Goal: Information Seeking & Learning: Compare options

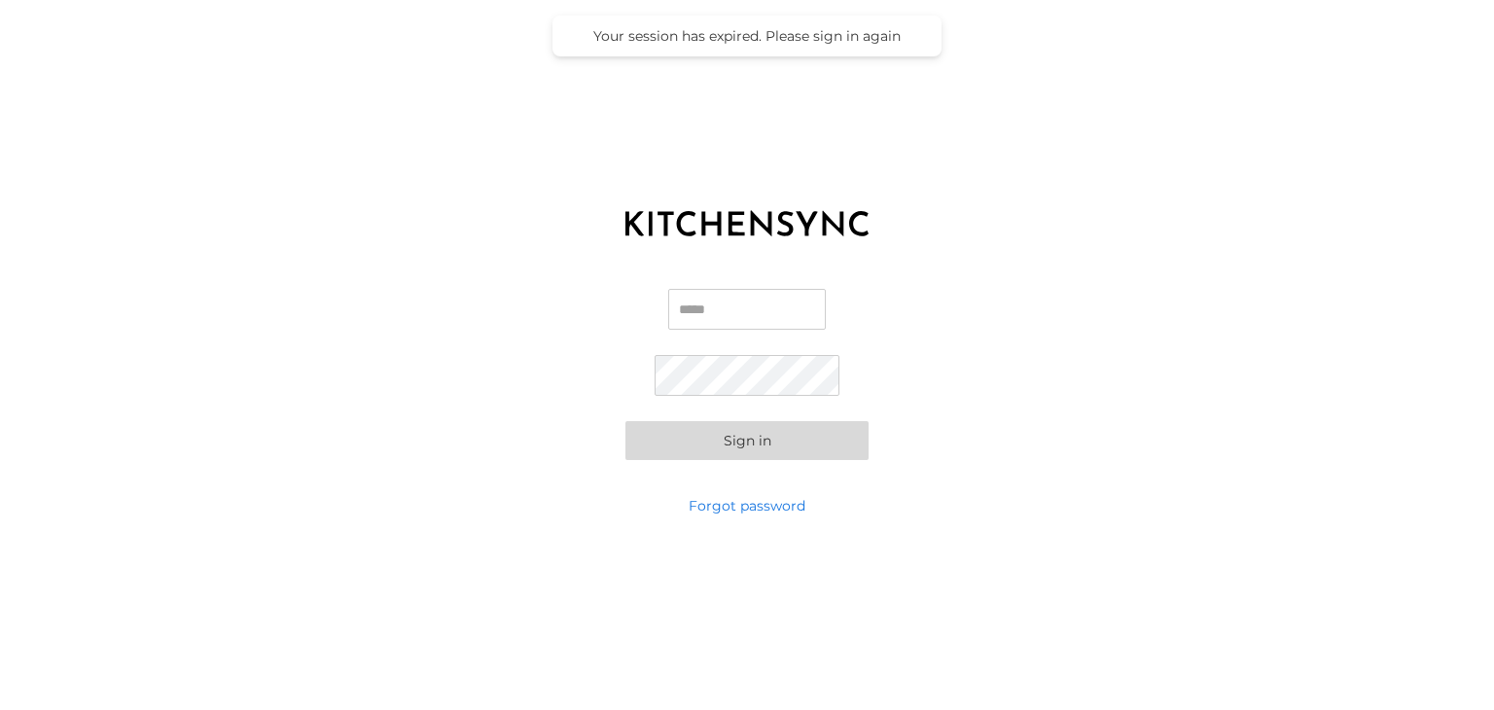
type input "**********"
click at [889, 344] on div "**********" at bounding box center [747, 374] width 1494 height 243
click at [777, 438] on button "Sign in" at bounding box center [747, 440] width 243 height 39
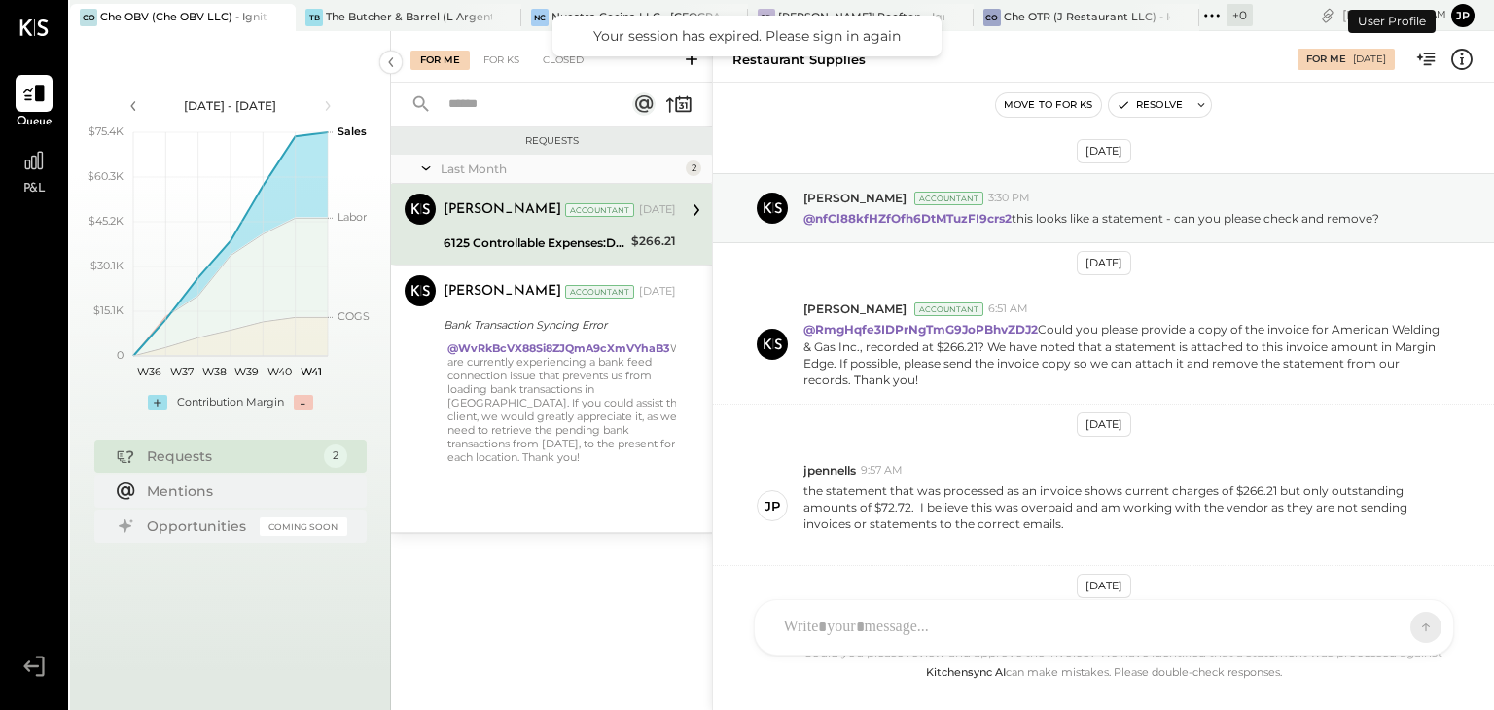
scroll to position [476, 0]
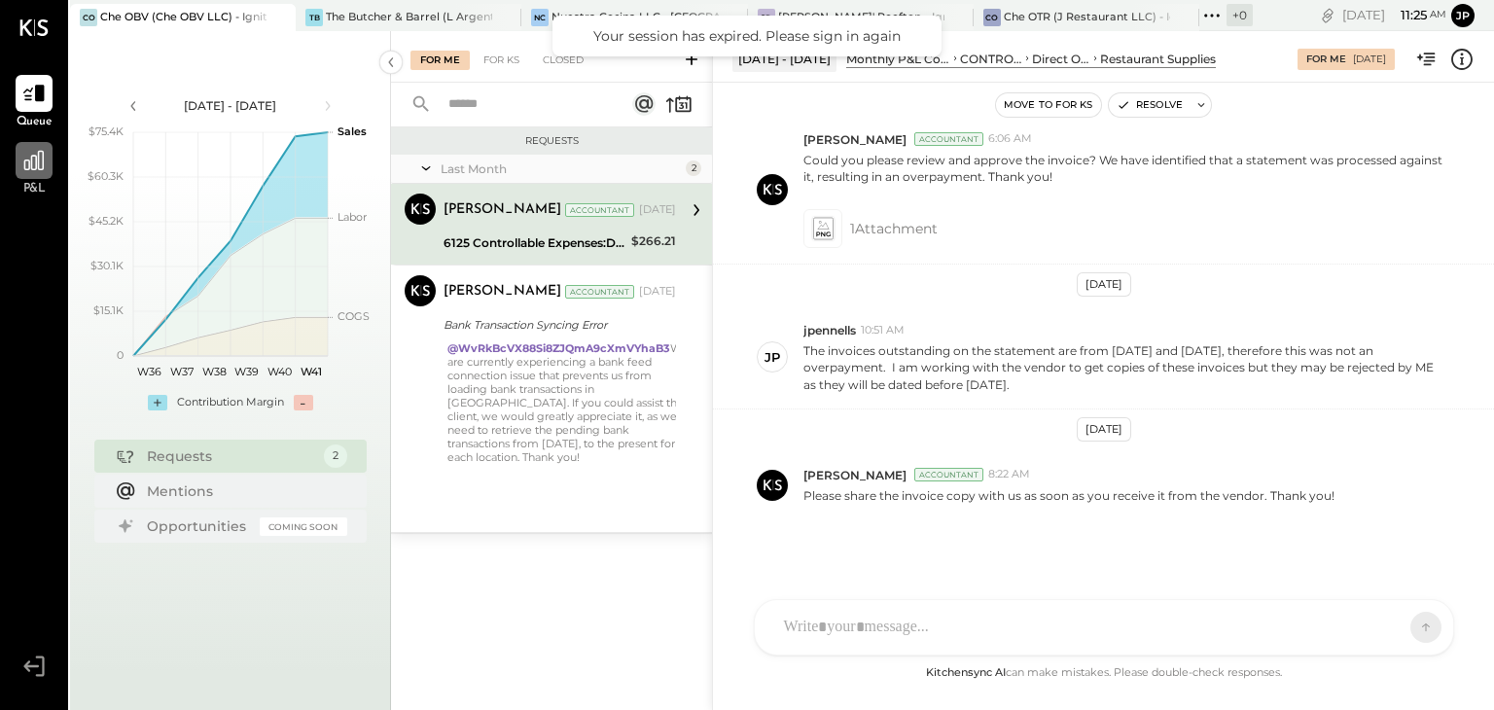
click at [39, 166] on icon at bounding box center [33, 160] width 19 height 19
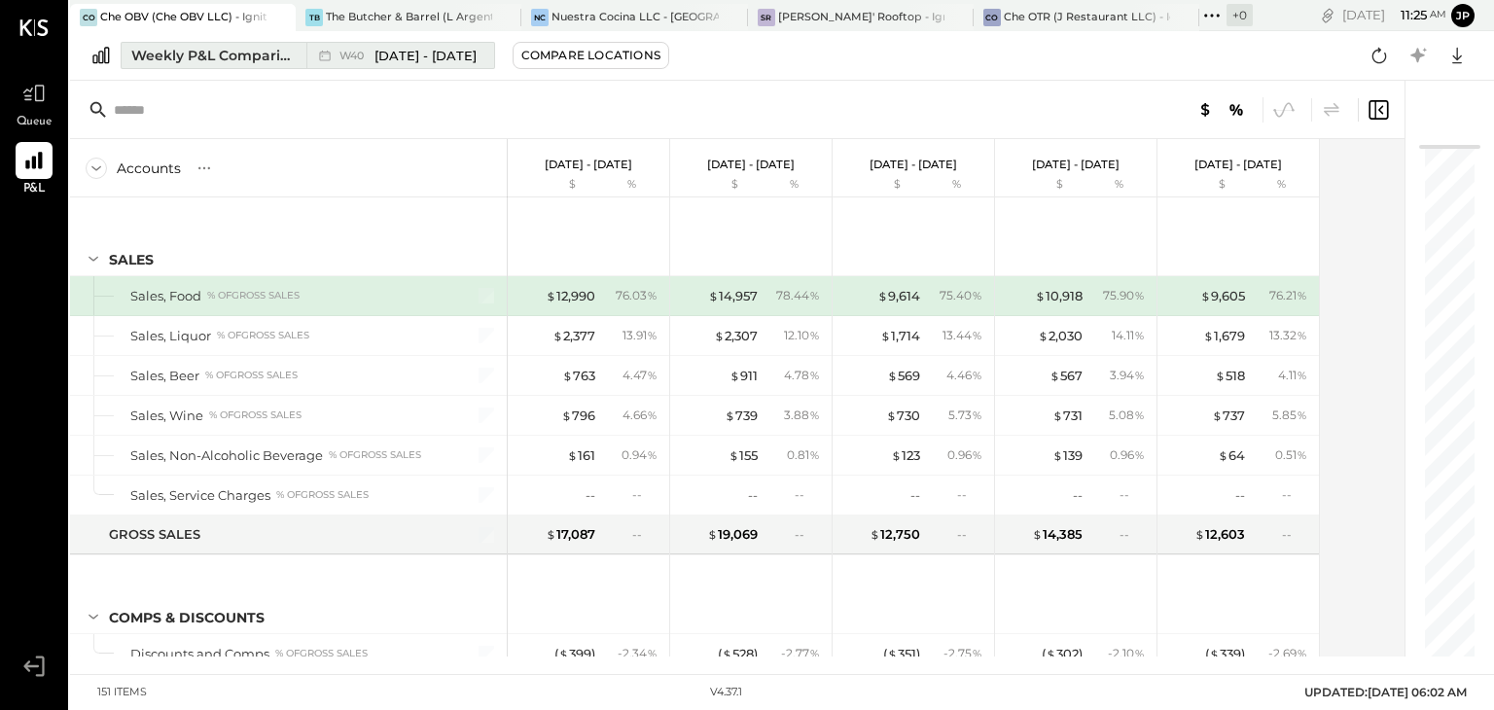
click at [436, 58] on span "[DATE] - [DATE]" at bounding box center [426, 56] width 102 height 18
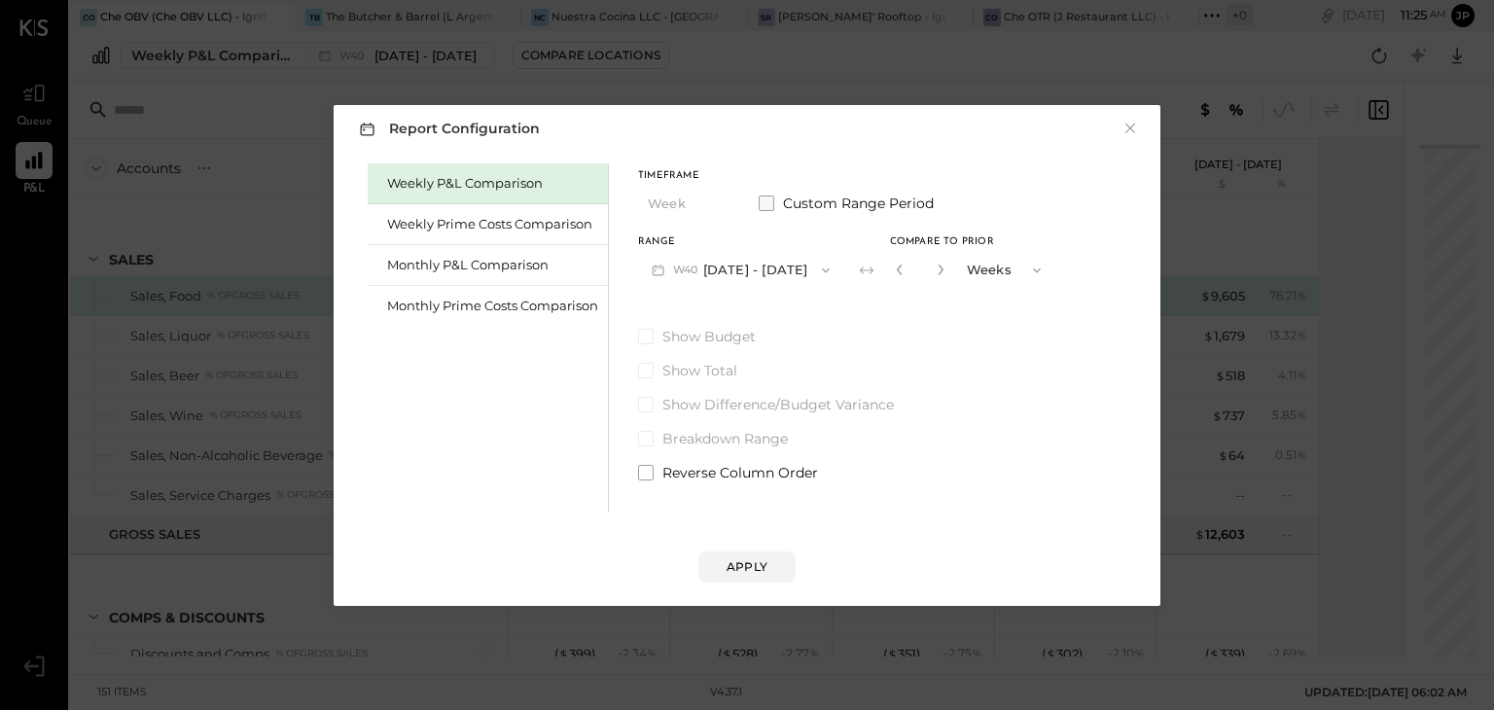
click at [765, 206] on span at bounding box center [767, 204] width 16 height 16
click at [714, 269] on button "[DATE]" at bounding box center [696, 270] width 116 height 36
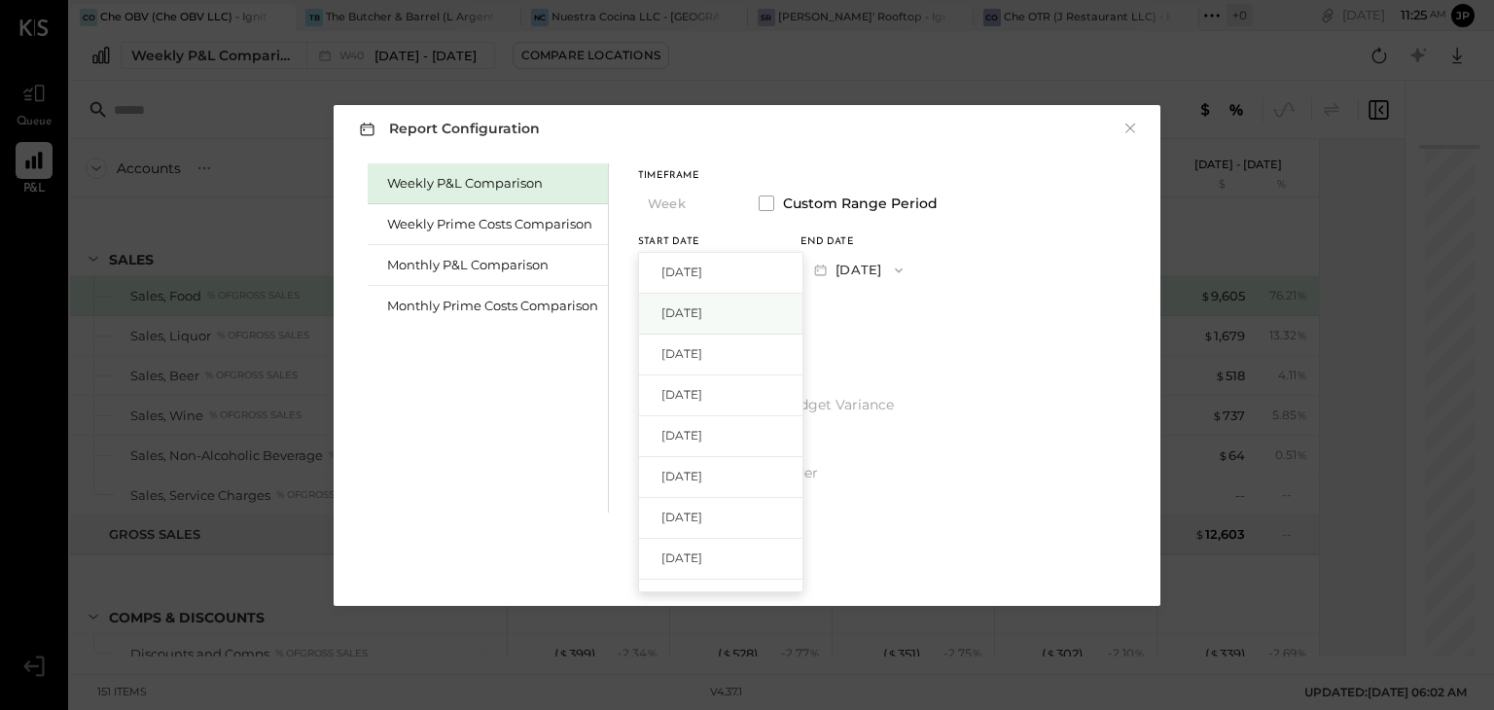
scroll to position [35, 0]
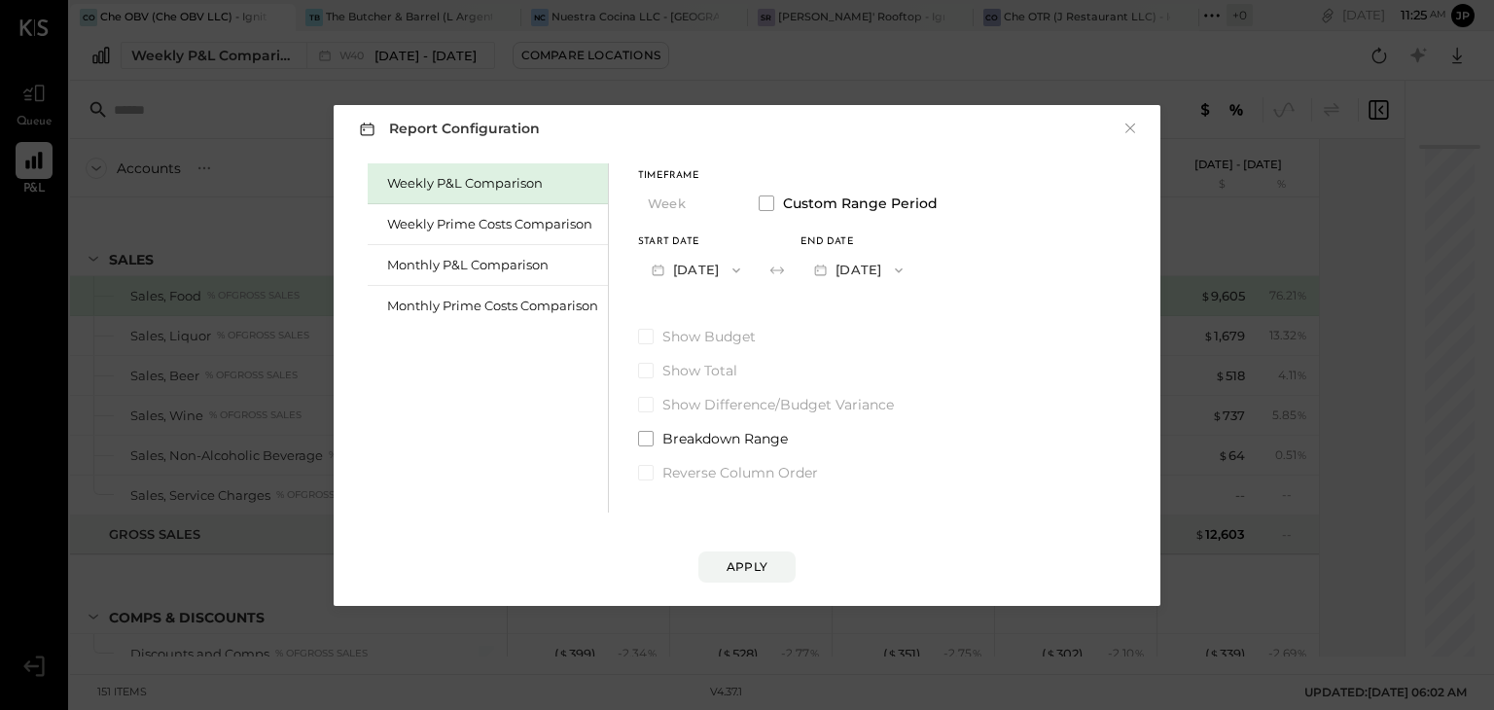
click at [938, 228] on div "Timeframe Week Custom Range Period Start Date [DATE] End date [DATE]" at bounding box center [788, 229] width 300 height 117
click at [744, 270] on icon "button" at bounding box center [737, 271] width 16 height 16
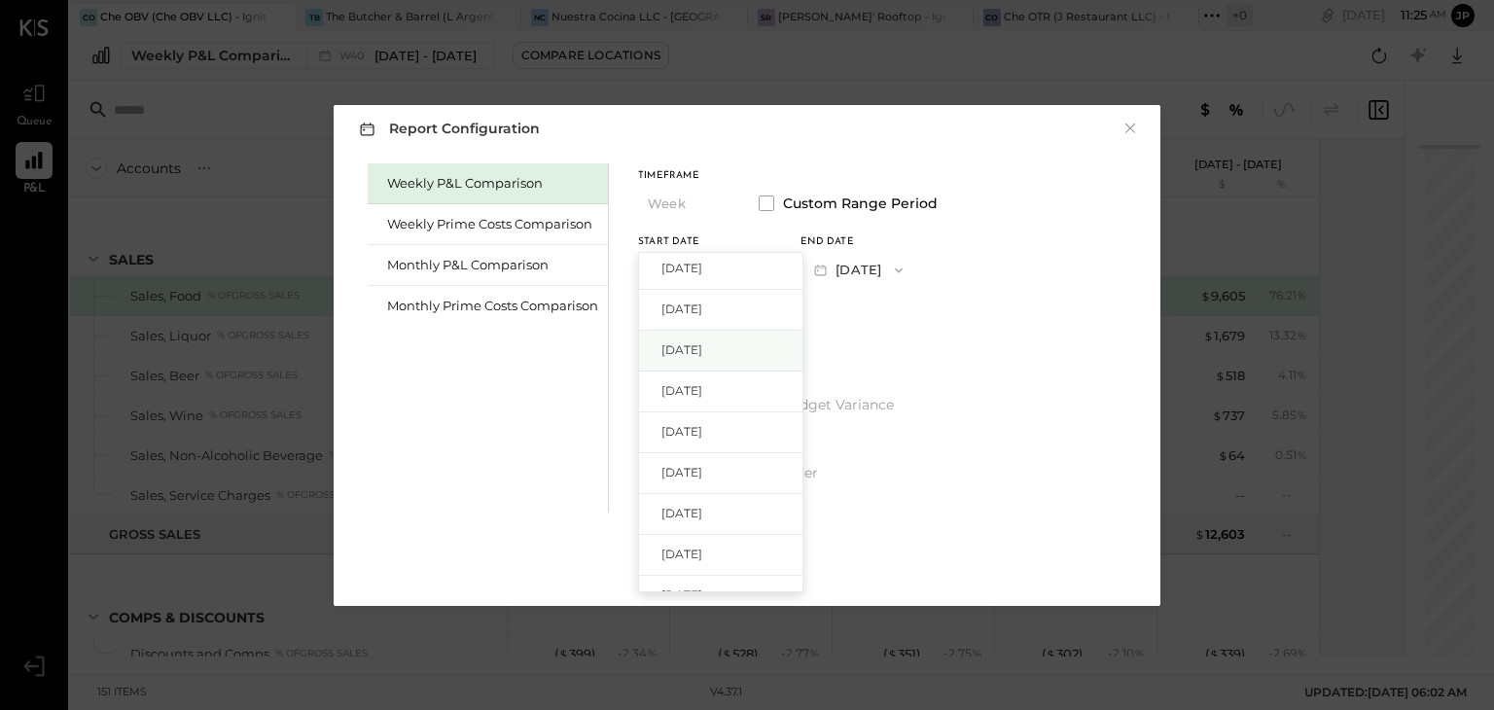
scroll to position [0, 0]
click at [702, 473] on span "[DATE]" at bounding box center [682, 476] width 41 height 17
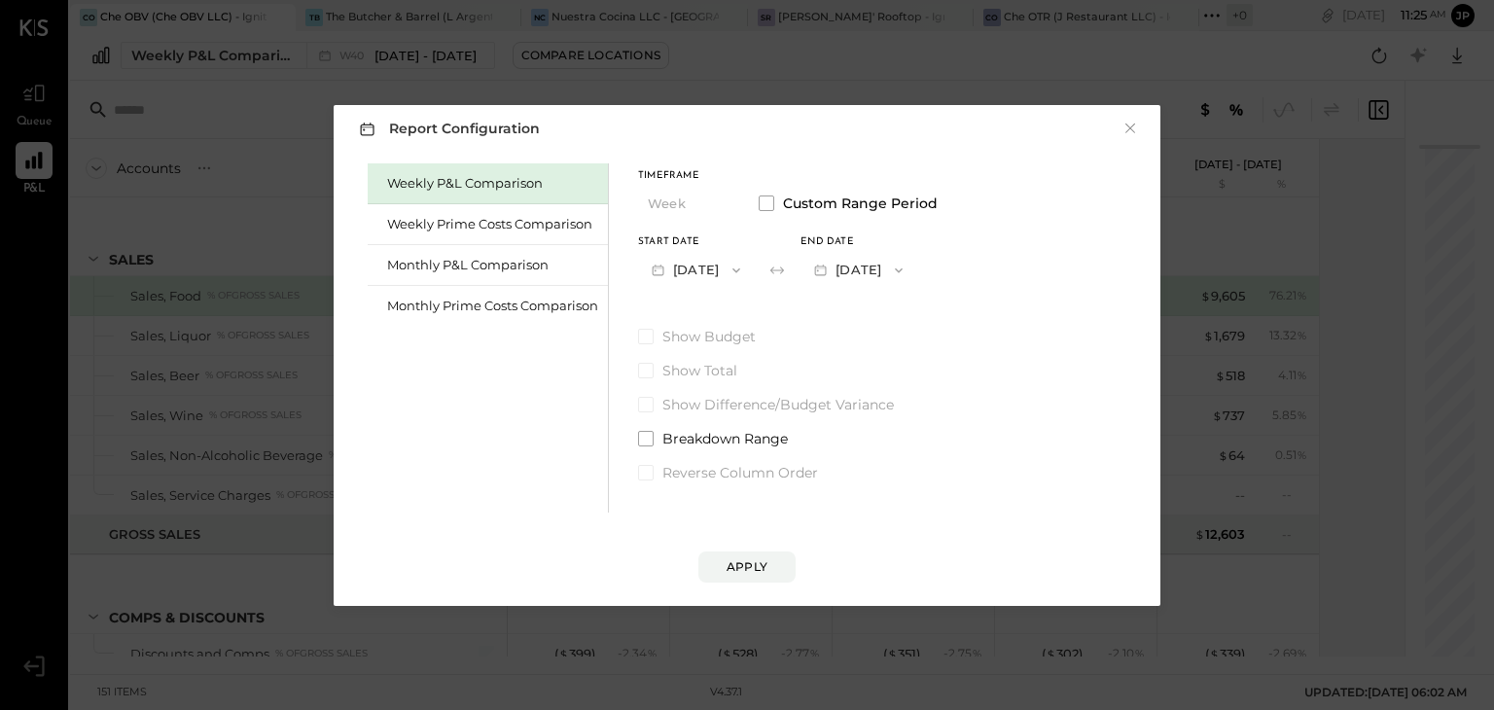
click at [907, 263] on icon "button" at bounding box center [899, 271] width 16 height 16
click at [1017, 243] on div "Weekly P&L Comparison Weekly Prime Costs Comparison Monthly P&L Comparison Mont…" at bounding box center [747, 336] width 788 height 354
click at [514, 262] on div "Monthly P&L Comparison" at bounding box center [492, 265] width 211 height 18
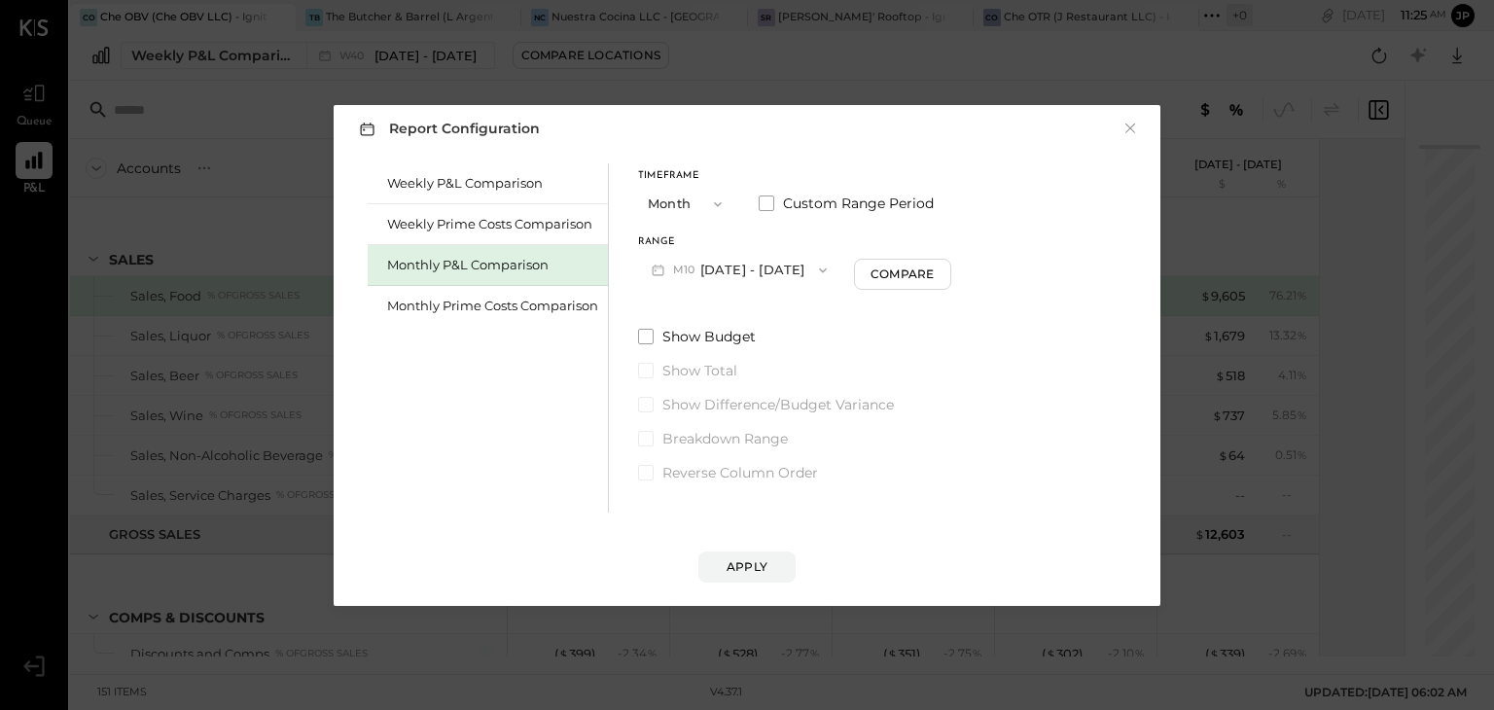
click at [685, 209] on button "Month" at bounding box center [686, 204] width 97 height 36
click at [686, 208] on span "Month" at bounding box center [673, 204] width 39 height 13
click at [736, 270] on button "M10 [DATE] - [DATE]" at bounding box center [739, 270] width 202 height 36
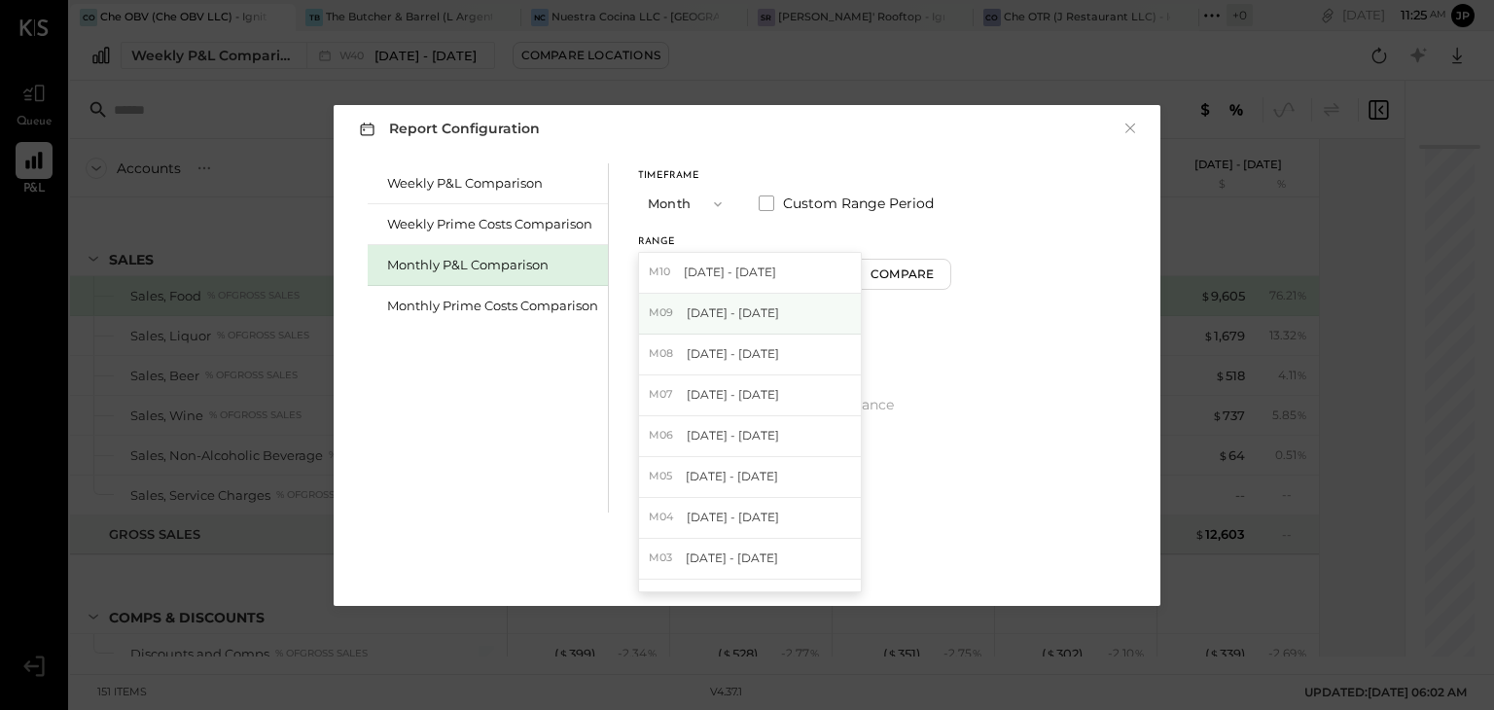
click at [732, 308] on span "[DATE] - [DATE]" at bounding box center [733, 313] width 92 height 17
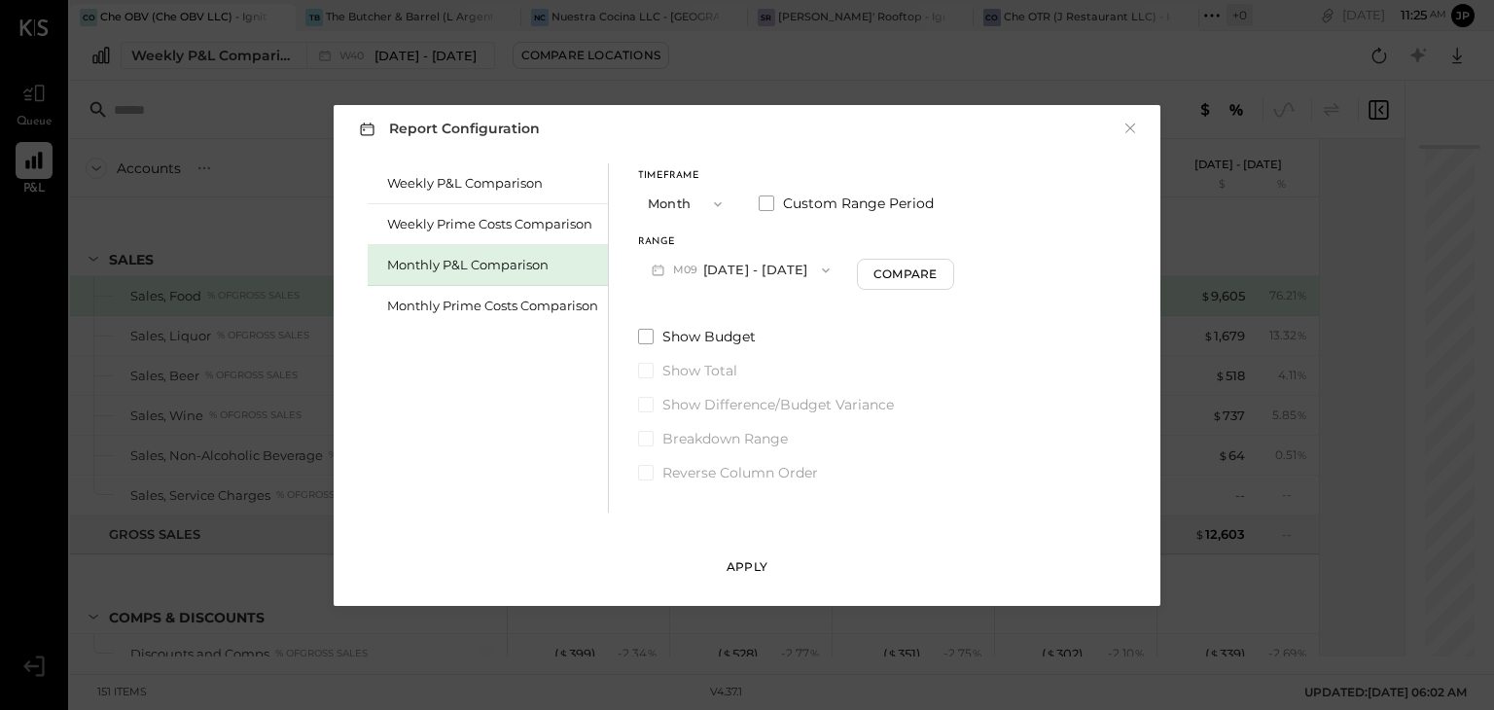
click at [762, 570] on div "Apply" at bounding box center [747, 566] width 41 height 17
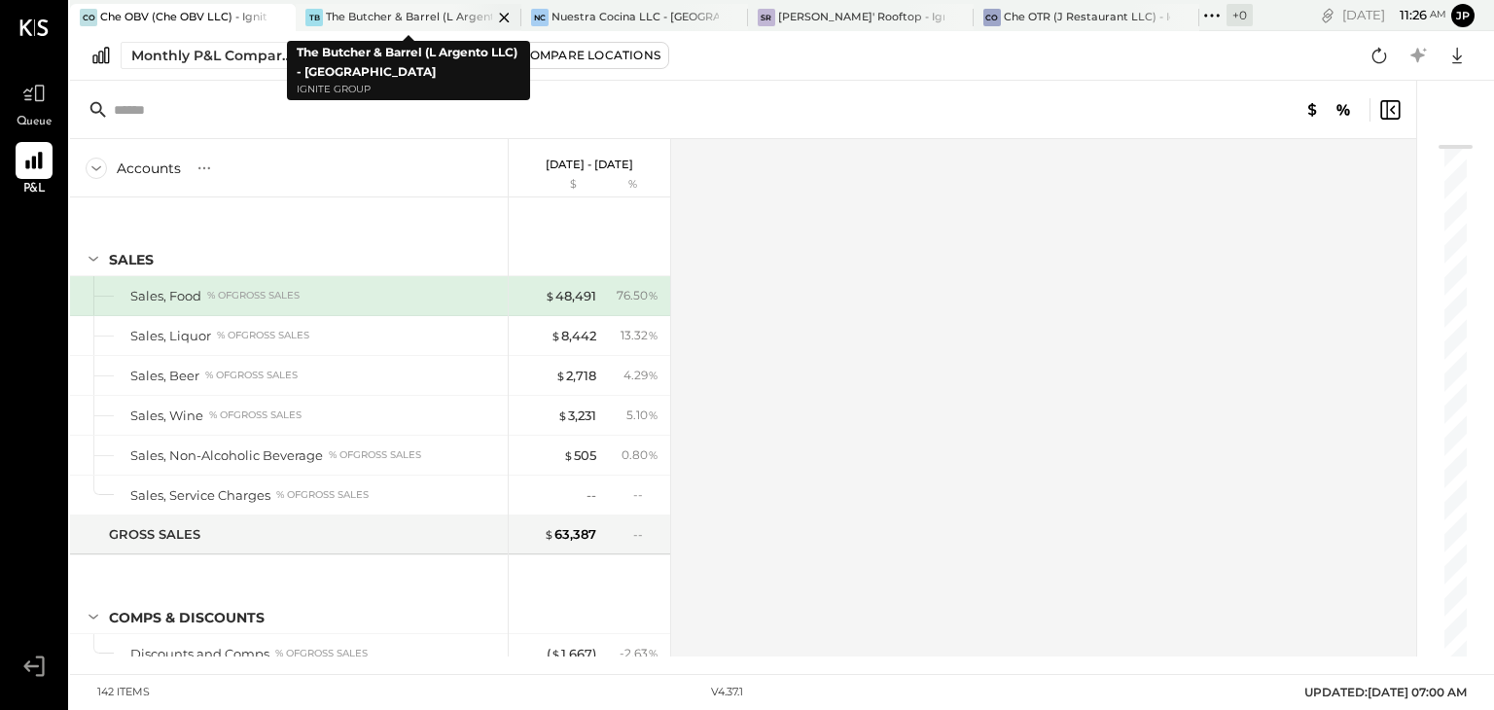
click at [436, 17] on div "The Butcher & Barrel (L Argento LLC) - [GEOGRAPHIC_DATA]" at bounding box center [409, 18] width 166 height 16
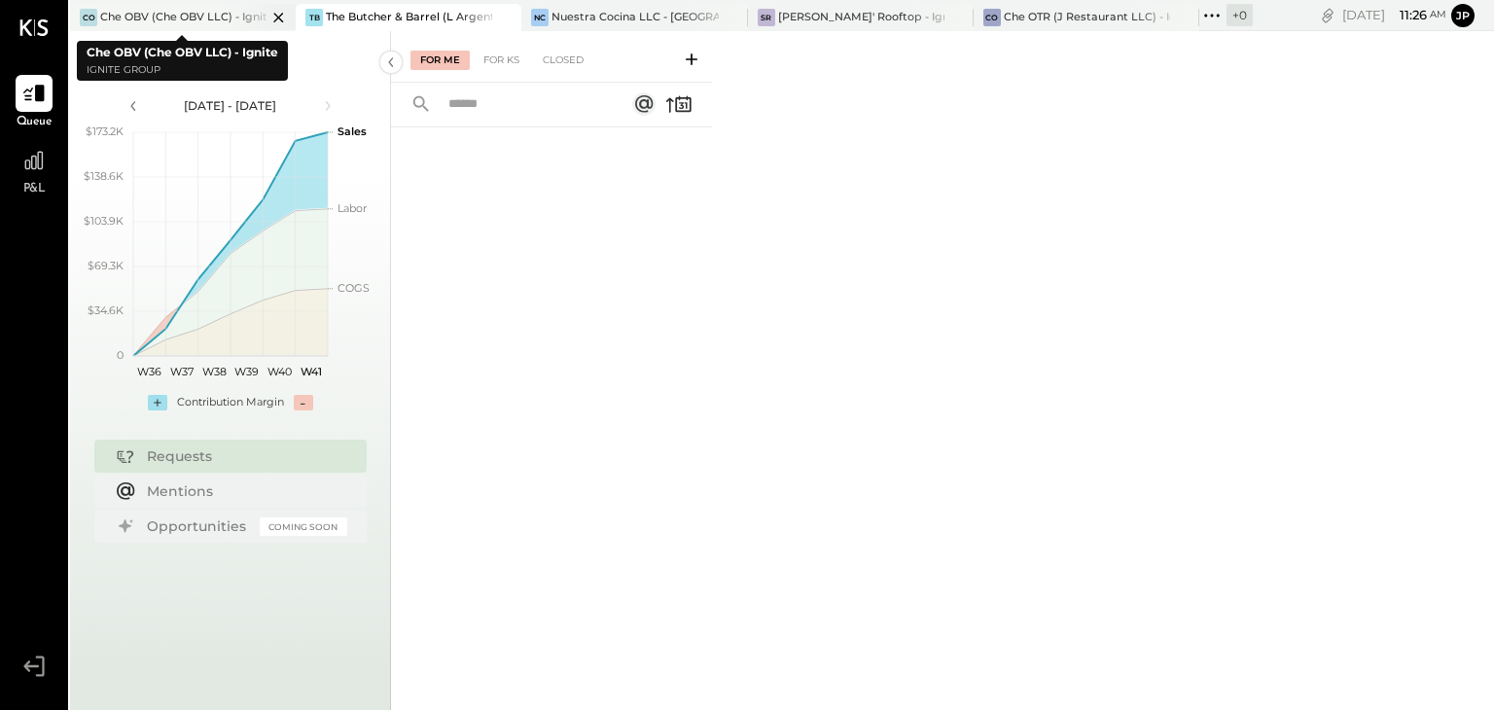
click at [233, 18] on div at bounding box center [262, 17] width 68 height 26
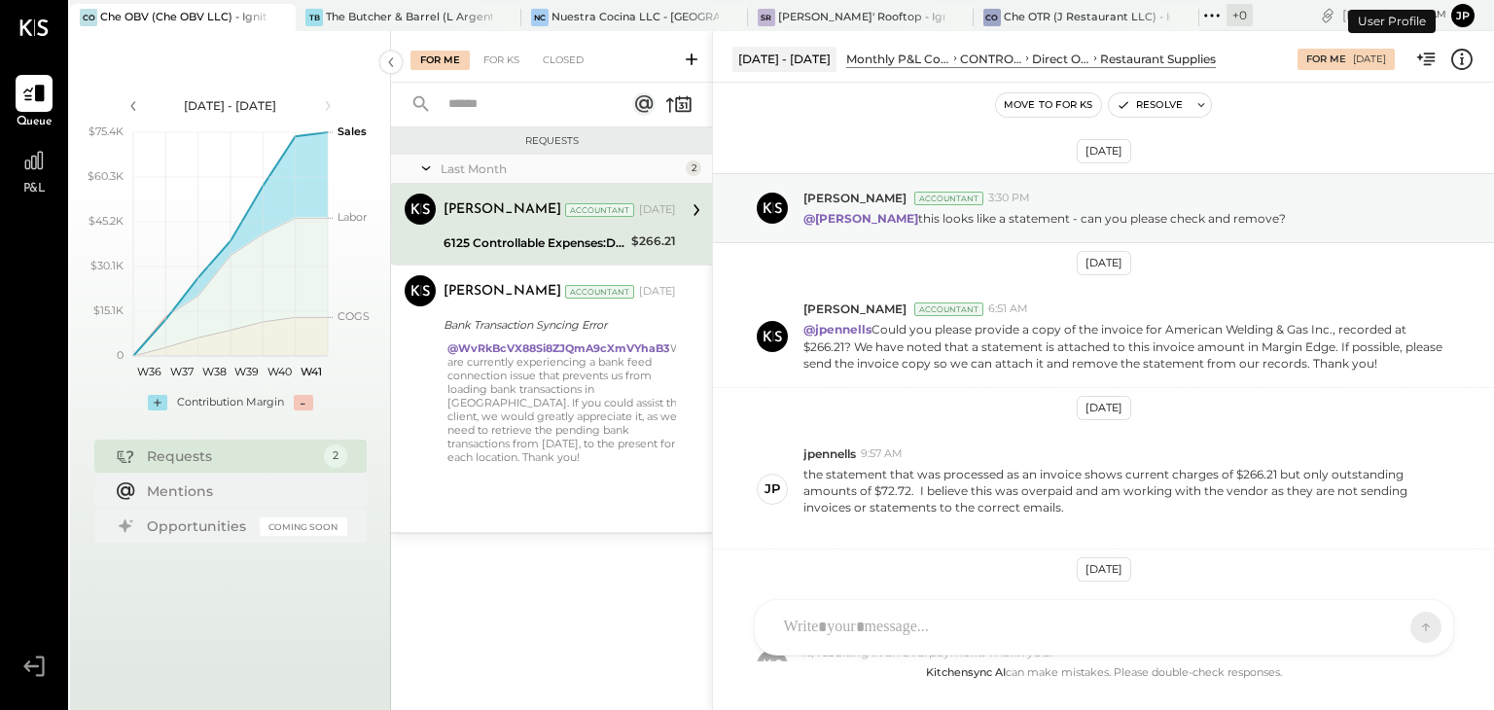
scroll to position [476, 0]
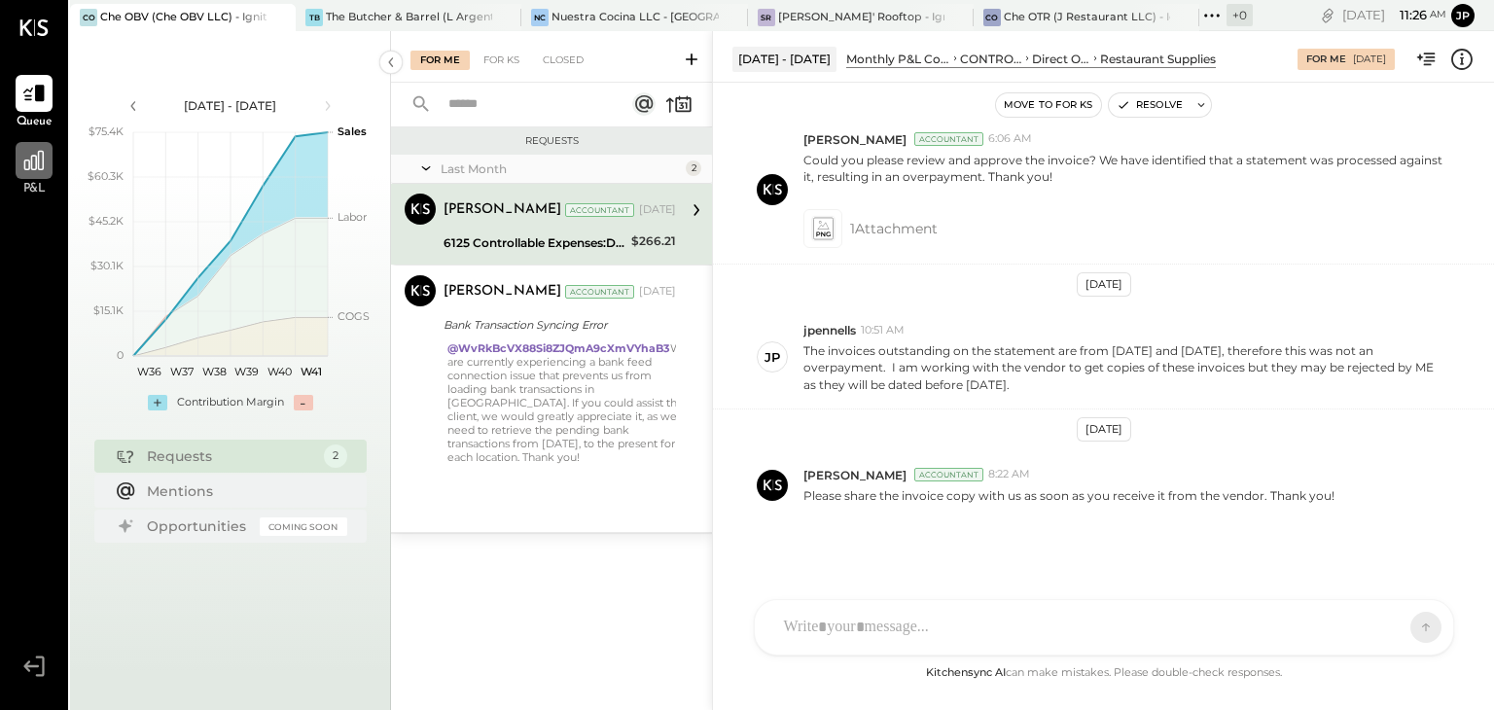
click at [35, 178] on div at bounding box center [34, 160] width 37 height 37
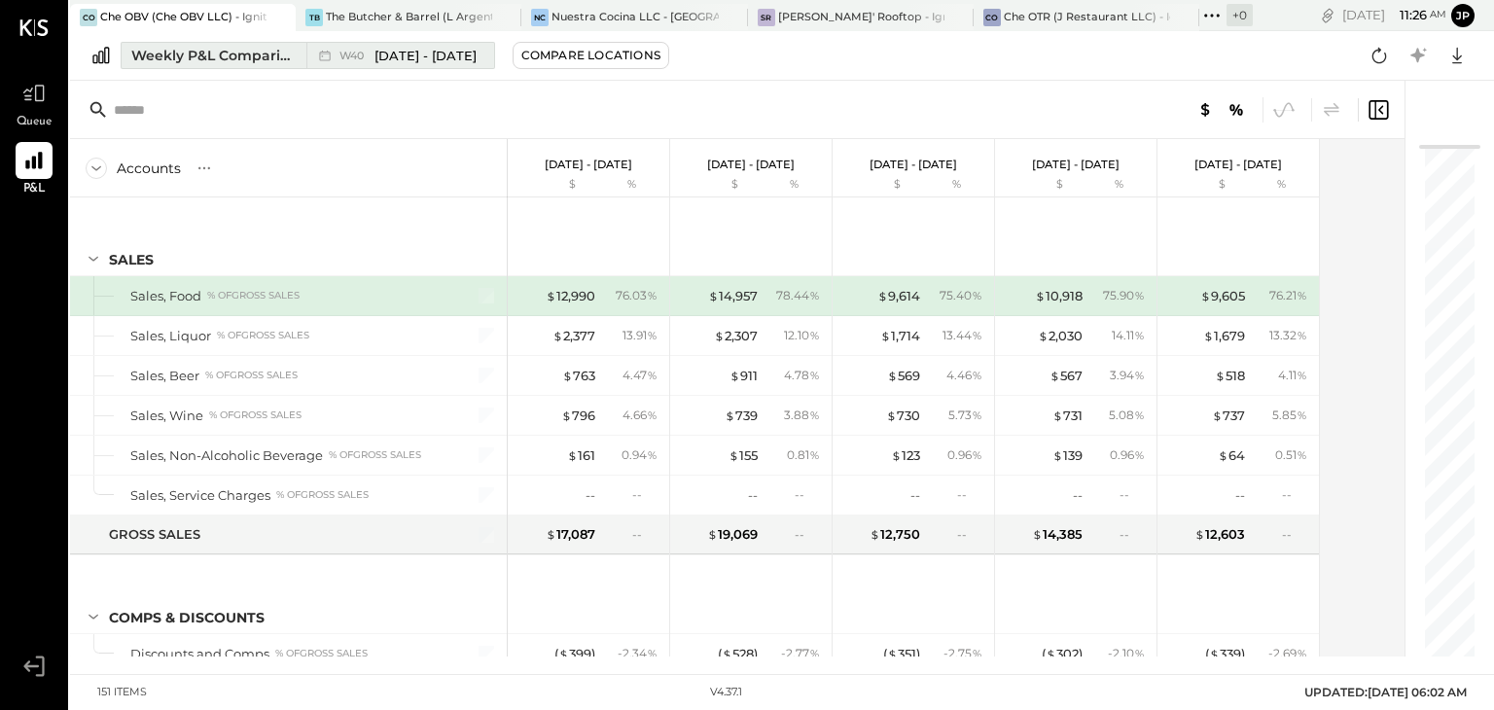
click at [263, 57] on div "Weekly P&L Comparison" at bounding box center [212, 55] width 163 height 19
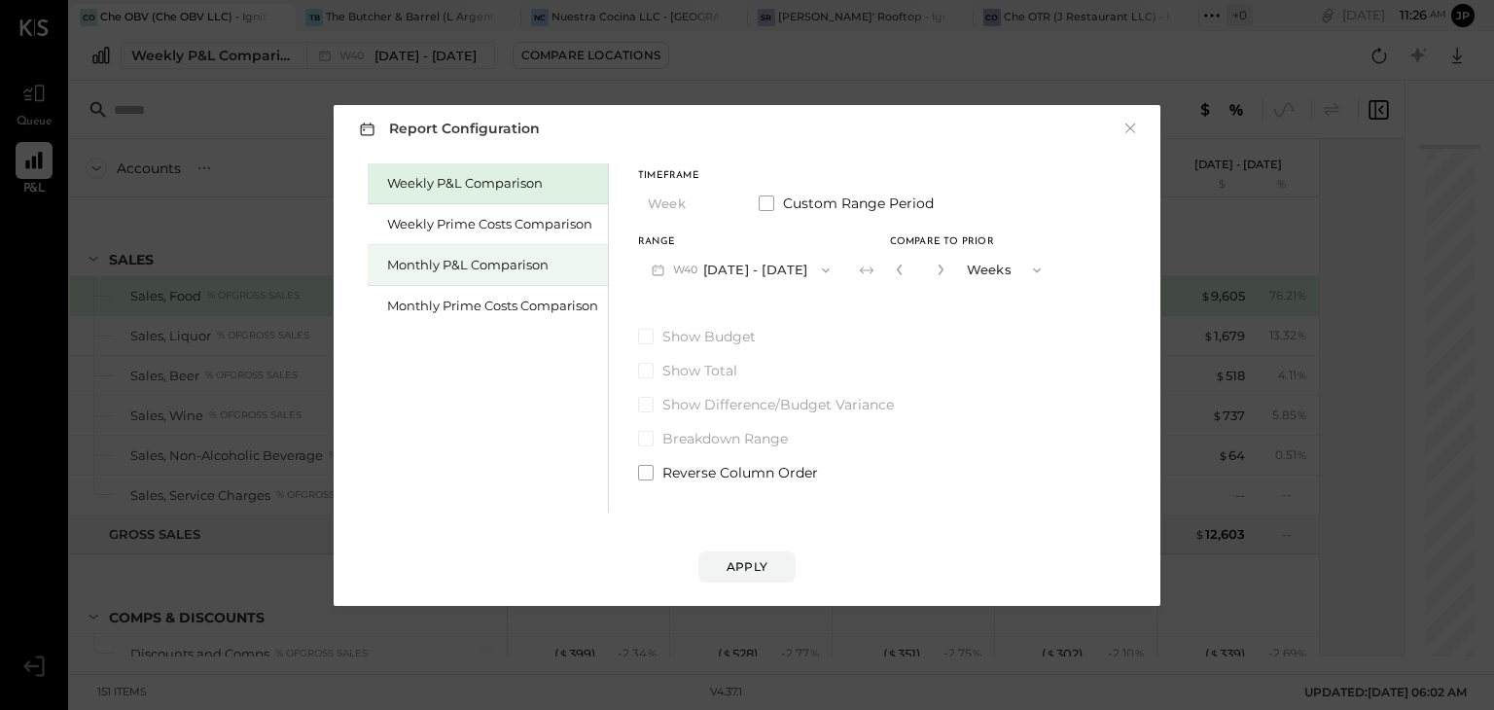
click at [479, 276] on div "Monthly P&L Comparison" at bounding box center [488, 265] width 240 height 41
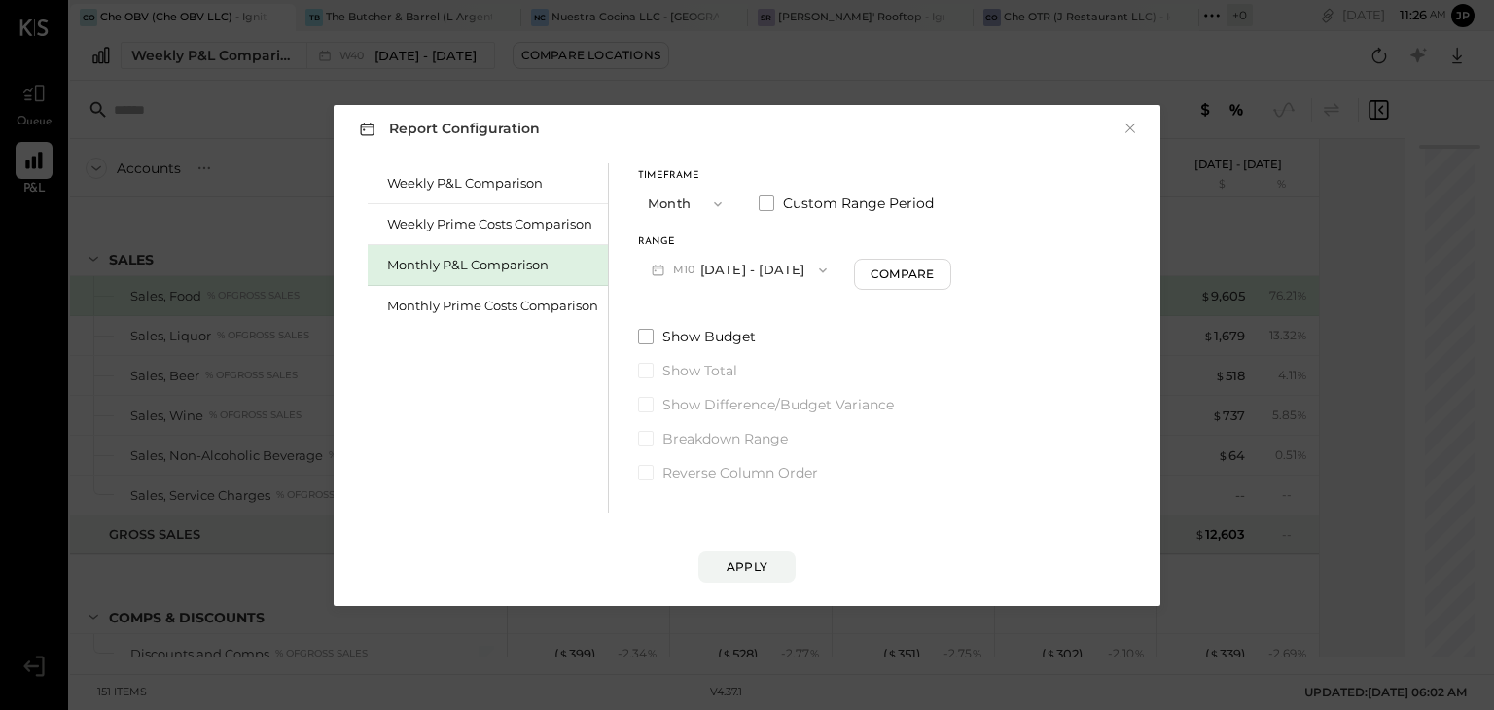
click at [767, 270] on button "M10 [DATE] - [DATE]" at bounding box center [739, 270] width 202 height 36
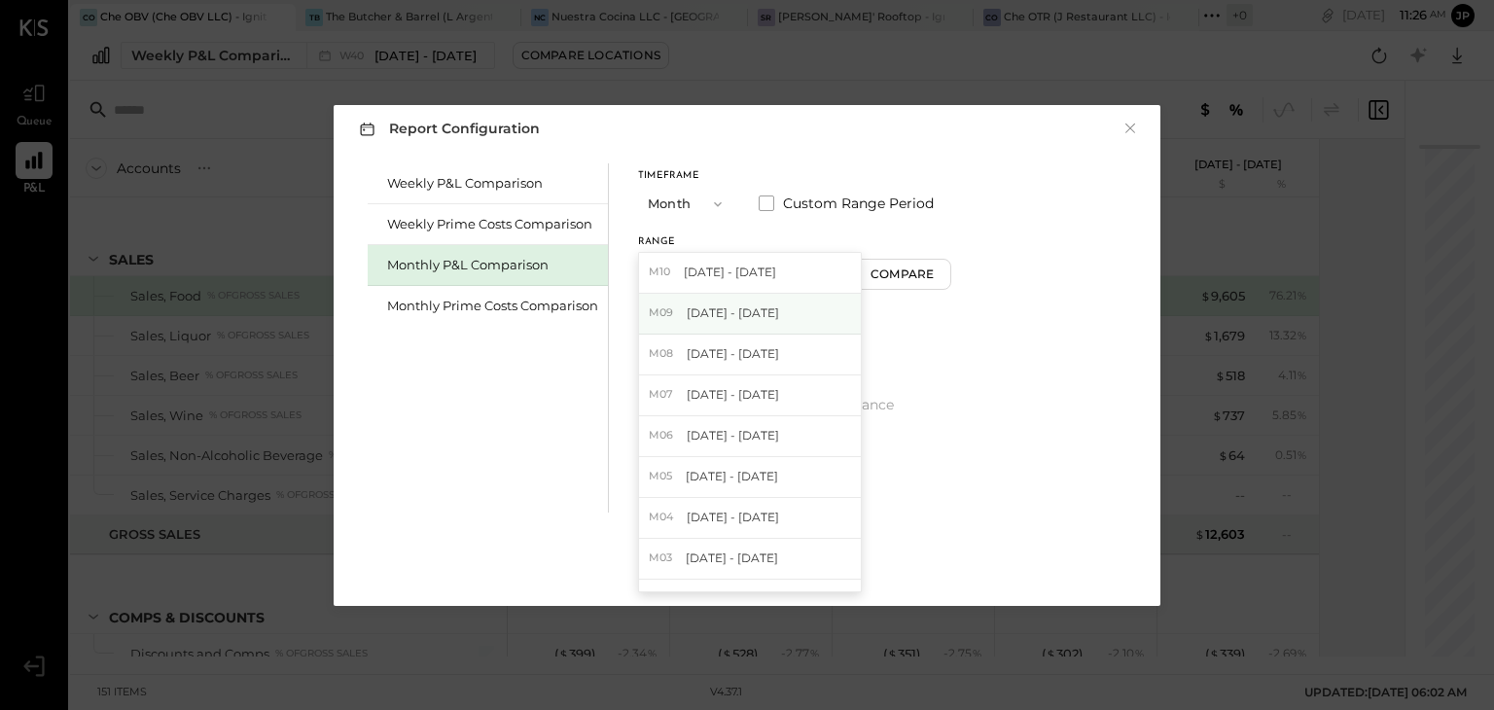
click at [747, 319] on span "[DATE] - [DATE]" at bounding box center [733, 313] width 92 height 17
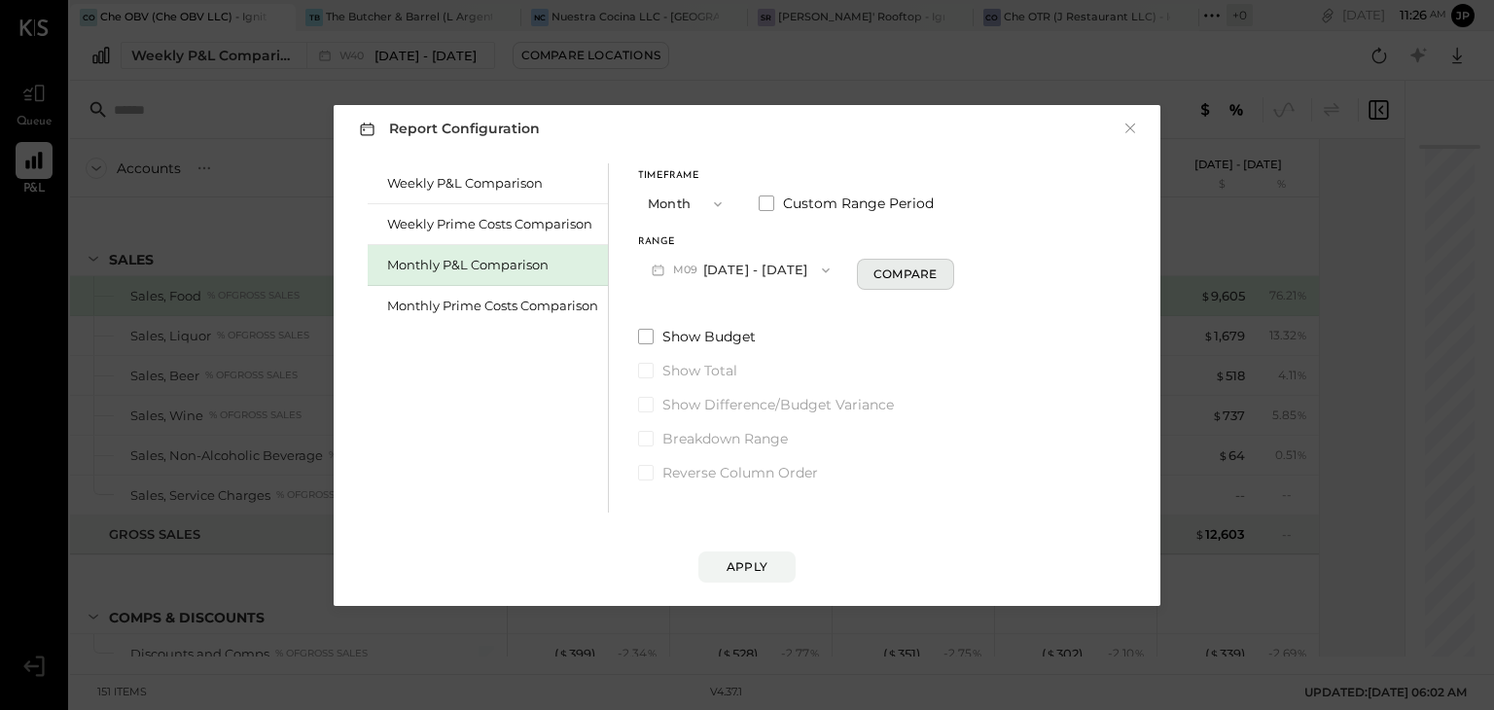
click at [891, 279] on div "Compare" at bounding box center [905, 274] width 63 height 17
click at [1008, 258] on button "Months" at bounding box center [1005, 270] width 97 height 36
click at [1129, 125] on button "×" at bounding box center [1131, 128] width 18 height 19
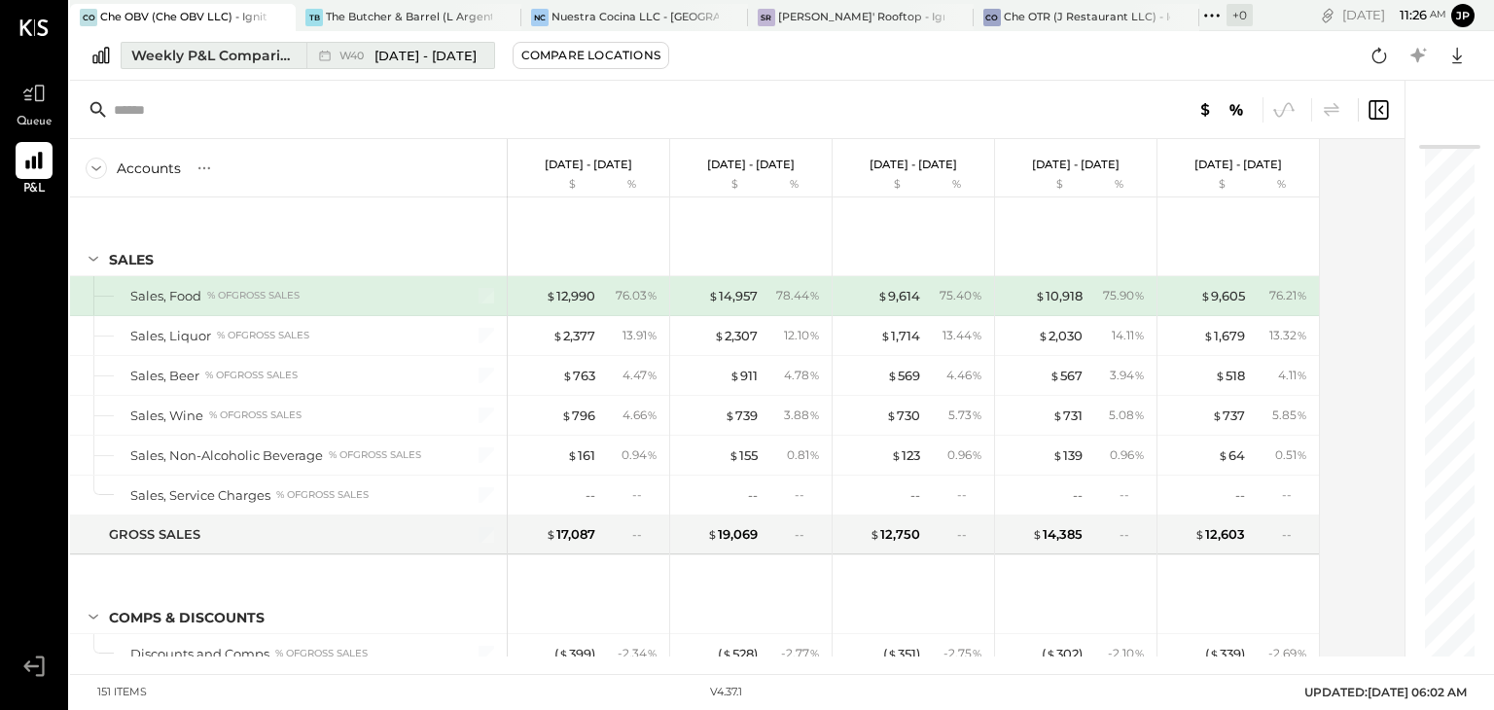
click at [251, 50] on div "Weekly P&L Comparison" at bounding box center [212, 55] width 163 height 19
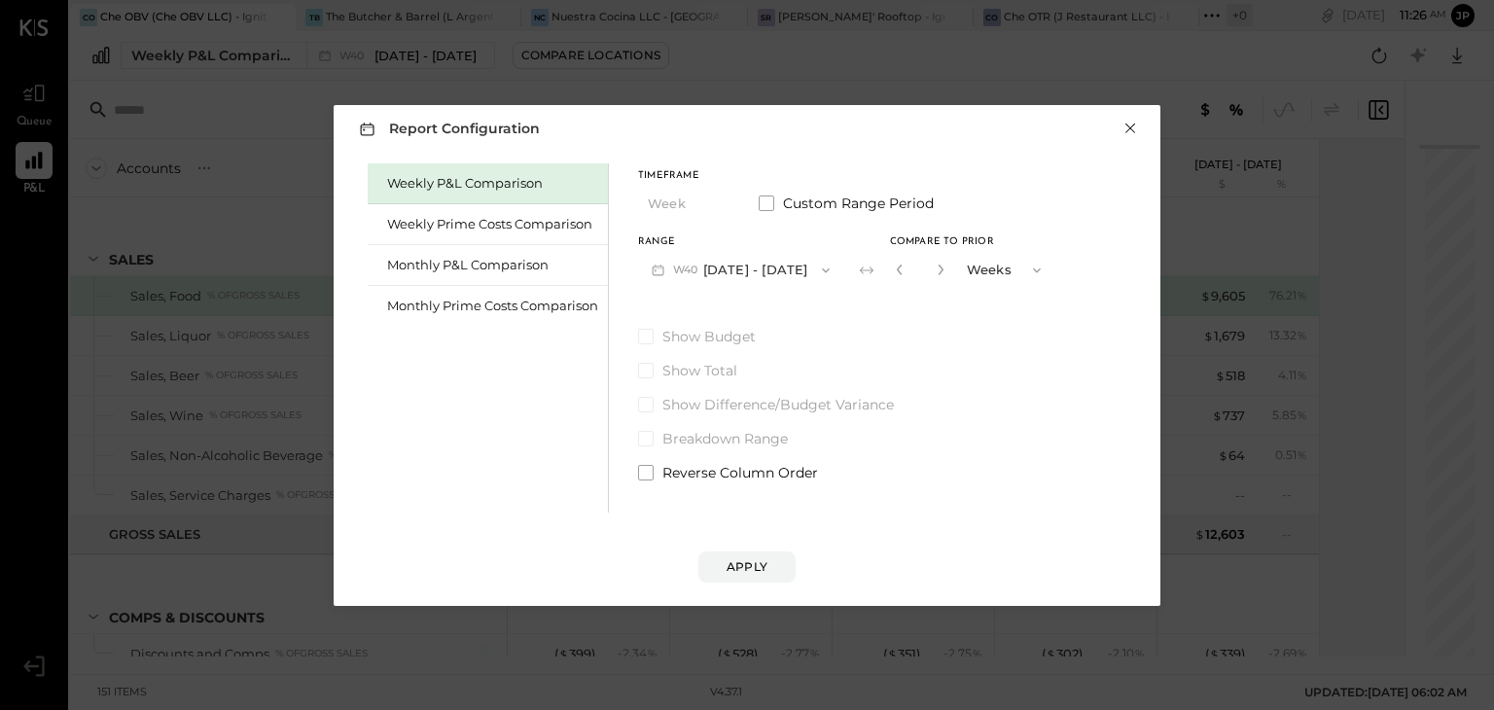
click at [1134, 129] on button "×" at bounding box center [1131, 128] width 18 height 19
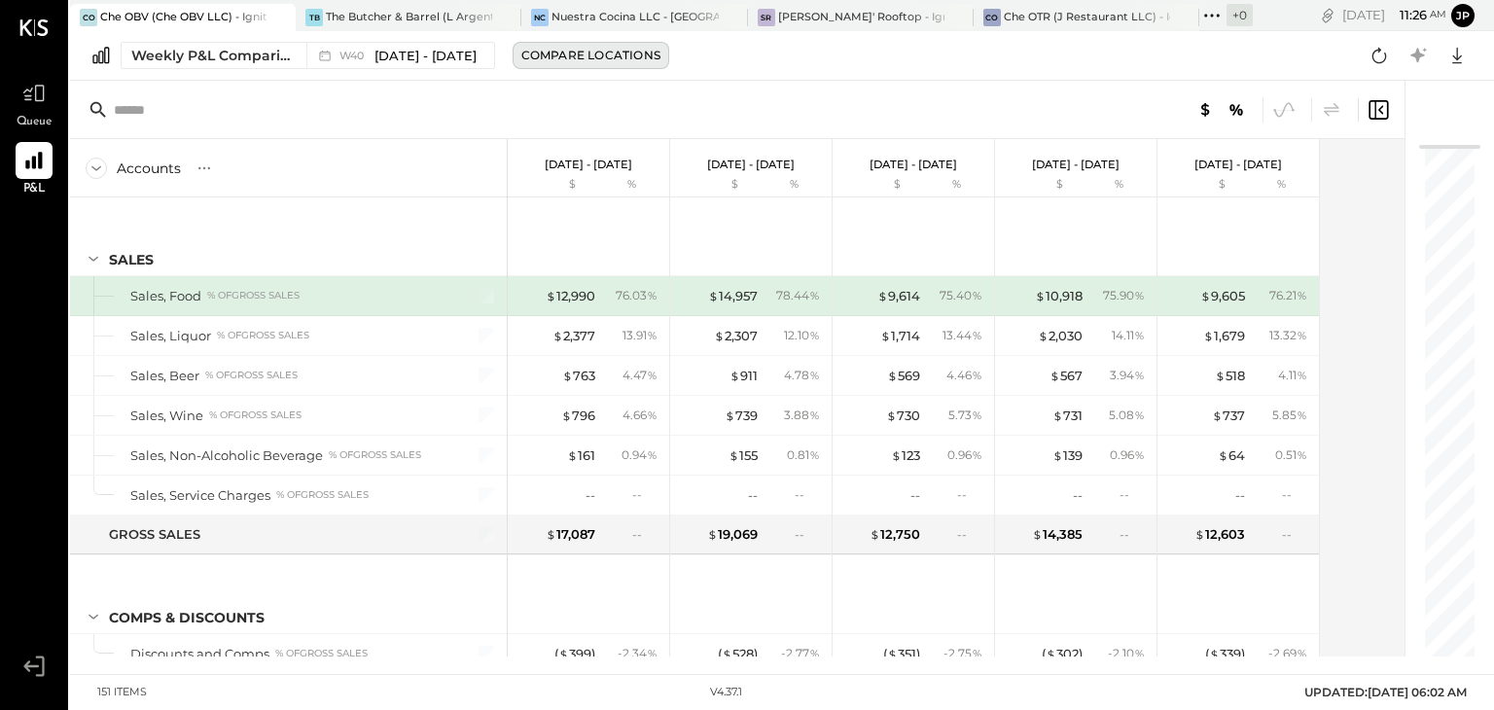
click at [614, 64] on button "Compare Locations" at bounding box center [591, 55] width 157 height 27
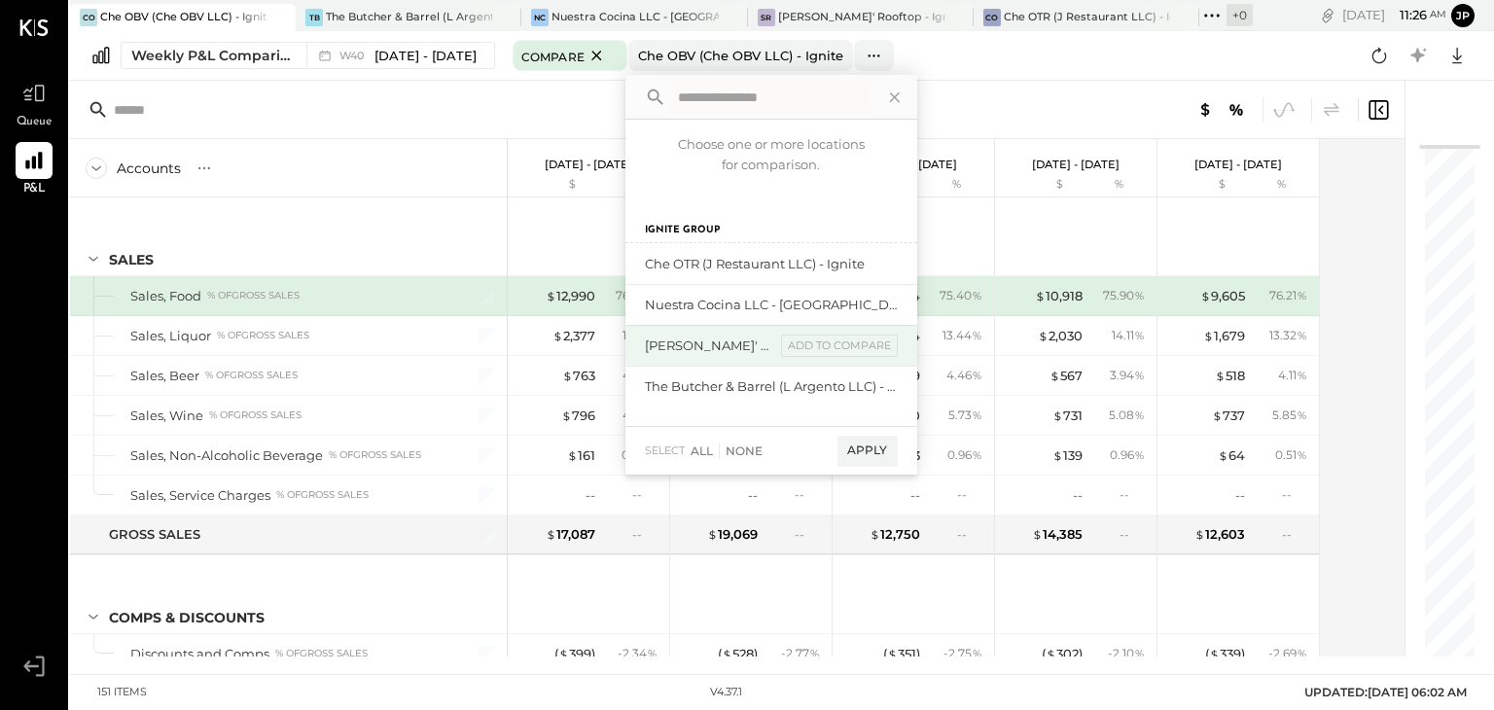
click at [743, 338] on div "[PERSON_NAME]' Rooftop - Ignite" at bounding box center [710, 346] width 130 height 18
click at [745, 378] on div "The Butcher & Barrel (L Argento LLC) - [GEOGRAPHIC_DATA]" at bounding box center [710, 387] width 130 height 18
click at [872, 347] on div "add to compare" at bounding box center [839, 346] width 117 height 23
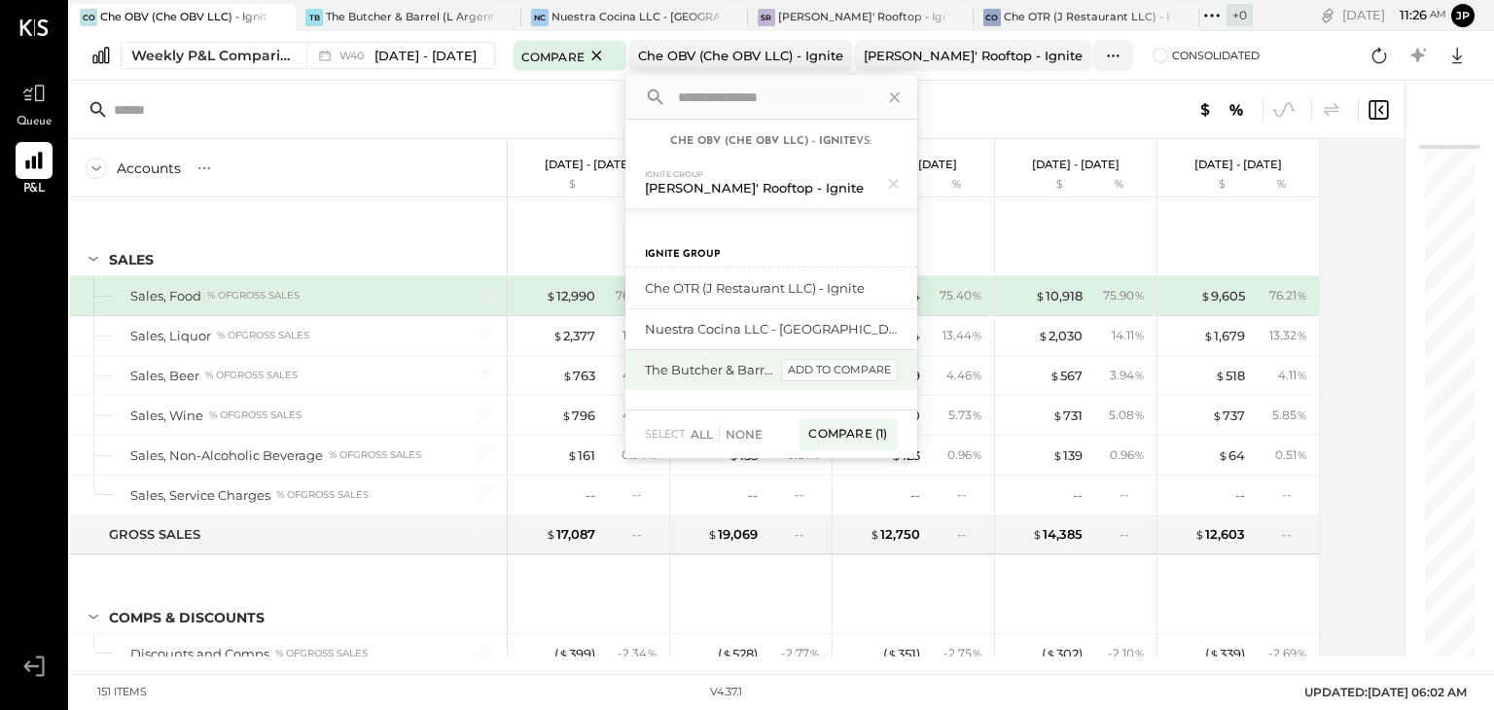
click at [891, 369] on div "add to compare" at bounding box center [839, 370] width 117 height 23
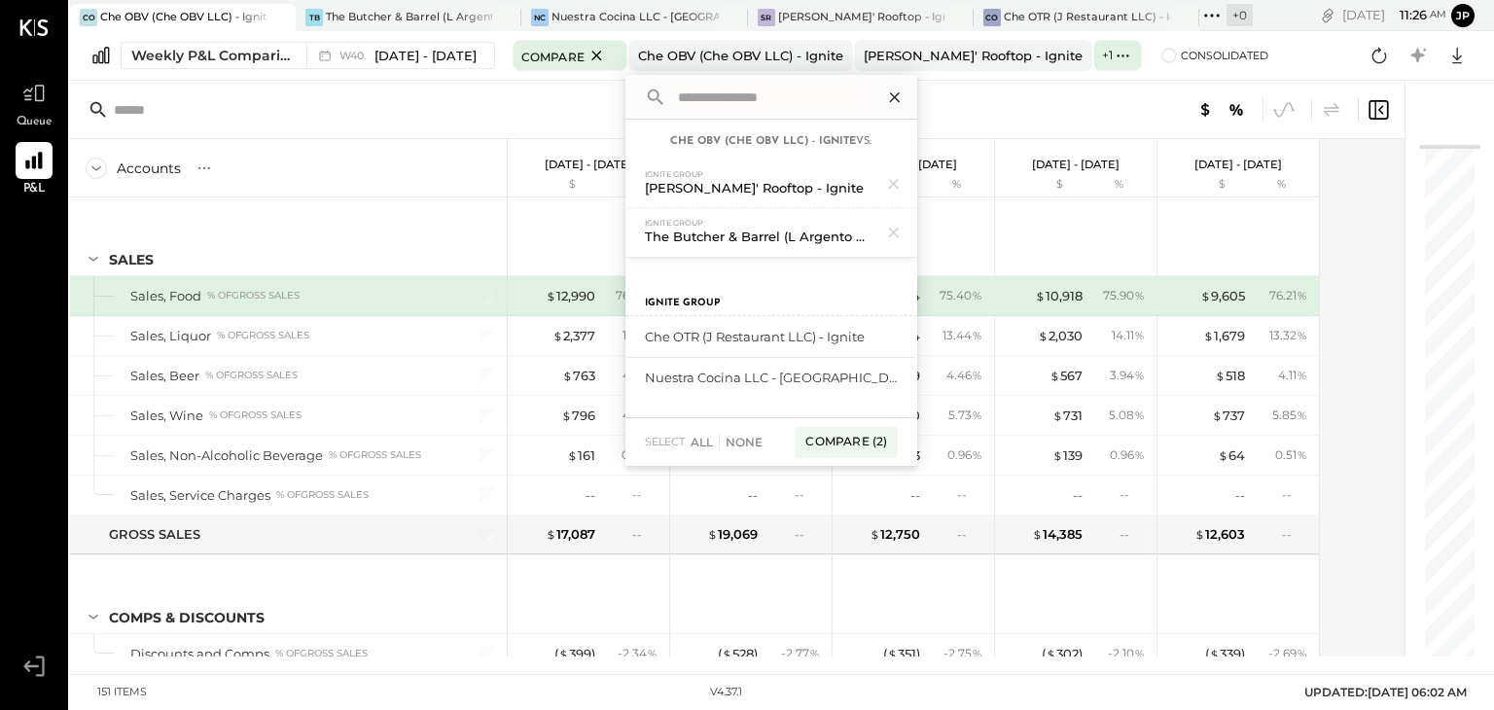
click at [908, 92] on icon at bounding box center [894, 97] width 25 height 25
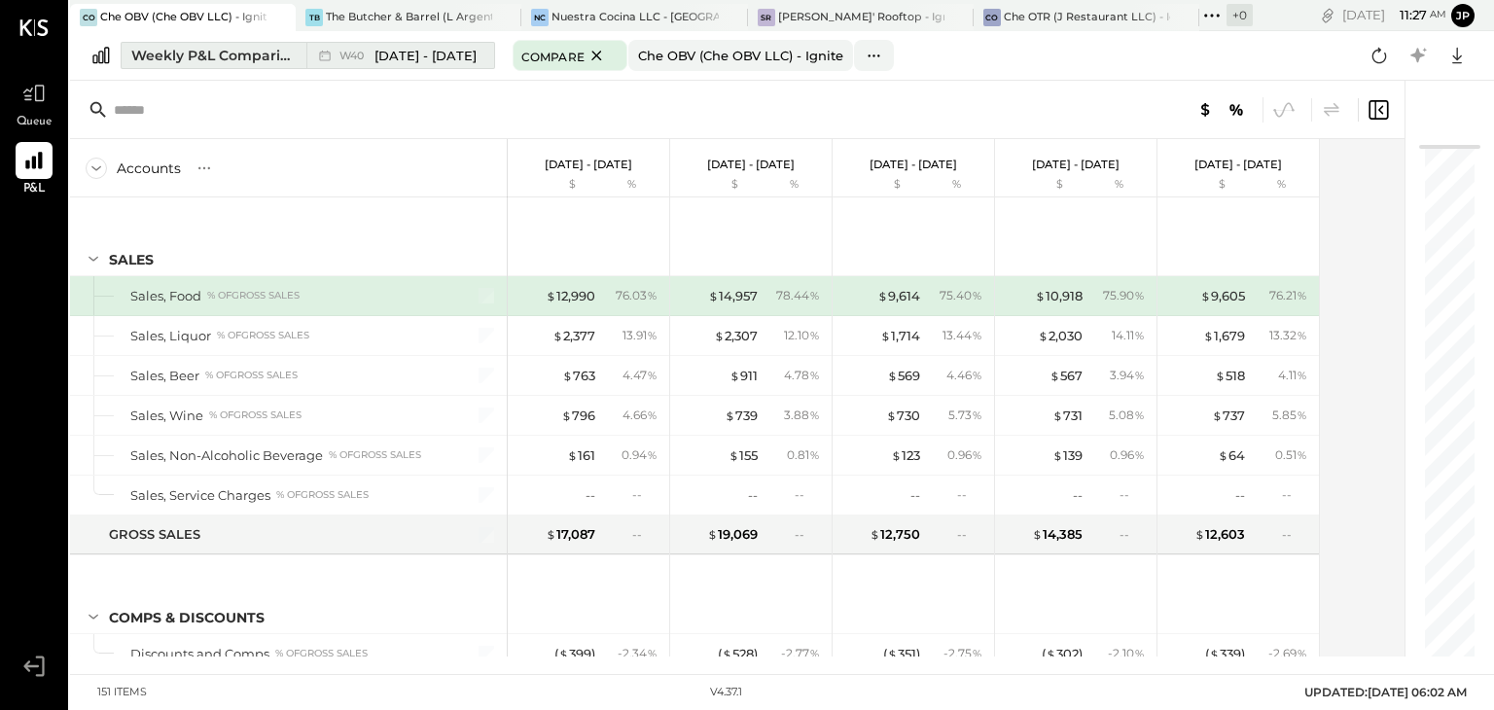
click at [276, 57] on div "Weekly P&L Comparison" at bounding box center [212, 55] width 163 height 19
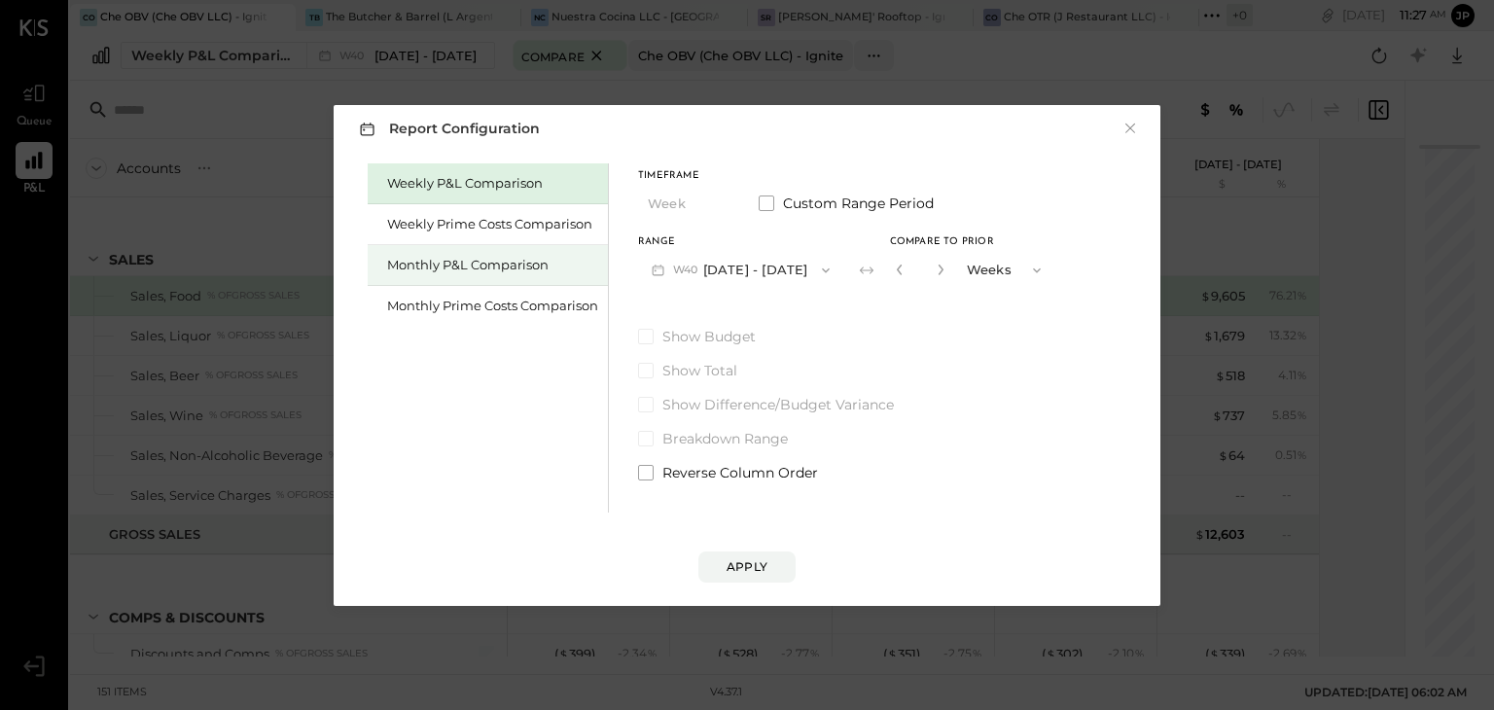
click at [462, 259] on div "Monthly P&L Comparison" at bounding box center [492, 265] width 211 height 18
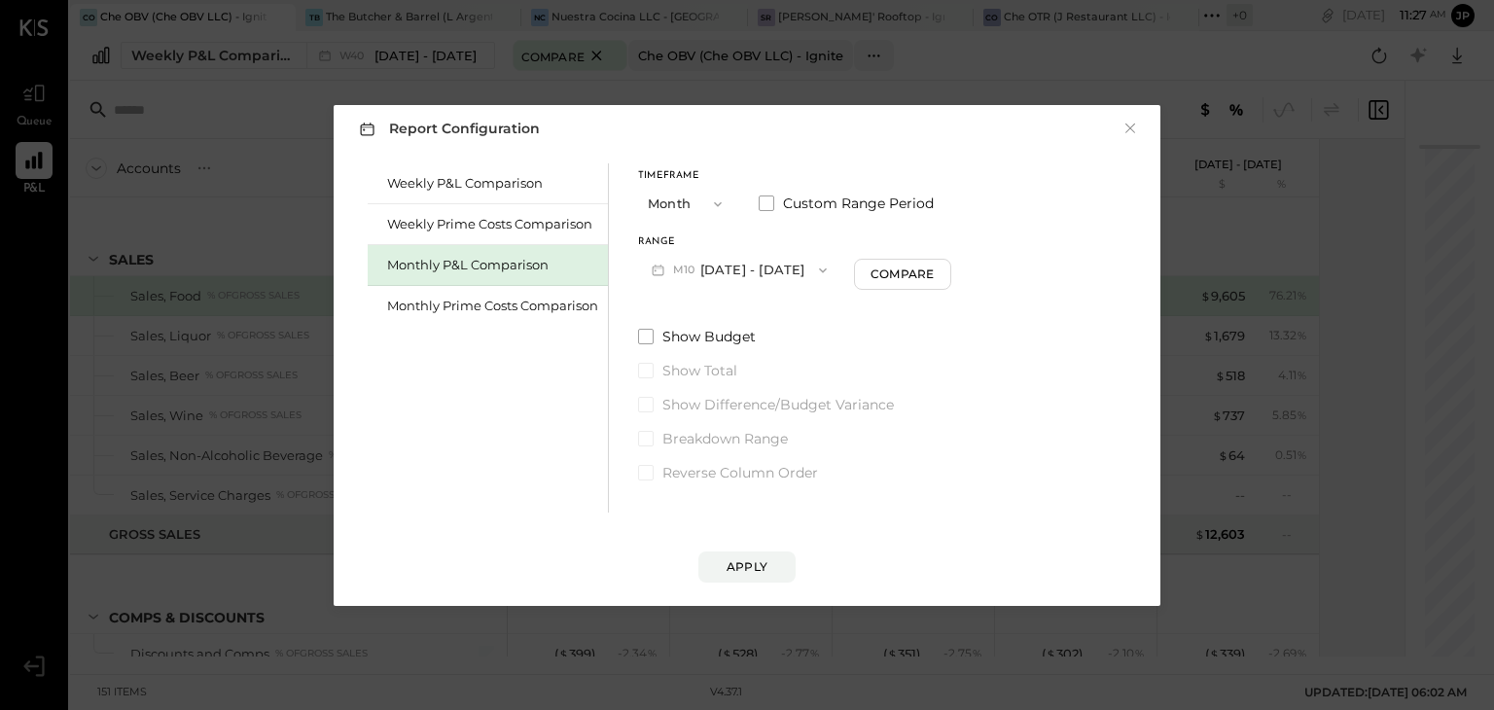
click at [738, 265] on button "M10 [DATE] - [DATE]" at bounding box center [739, 270] width 202 height 36
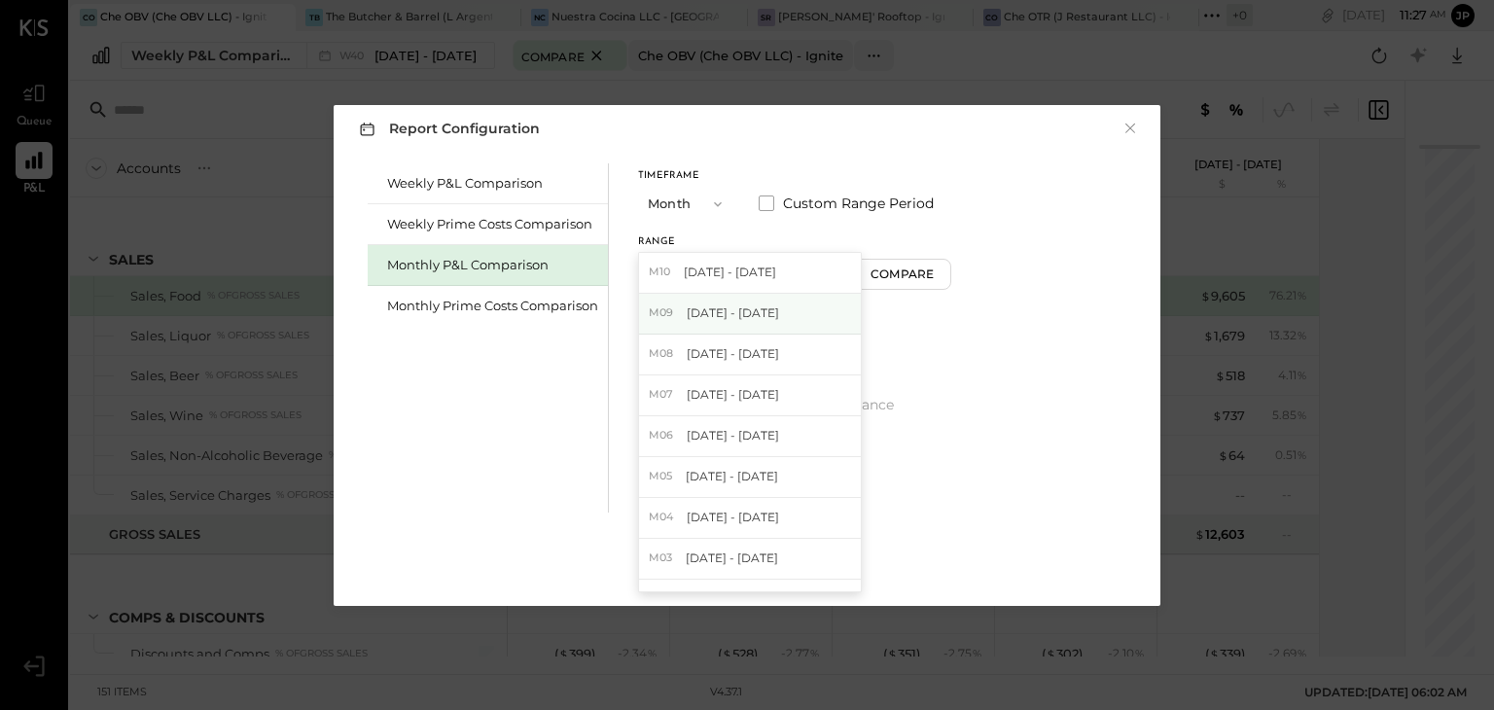
click at [743, 310] on span "[DATE] - [DATE]" at bounding box center [733, 313] width 92 height 17
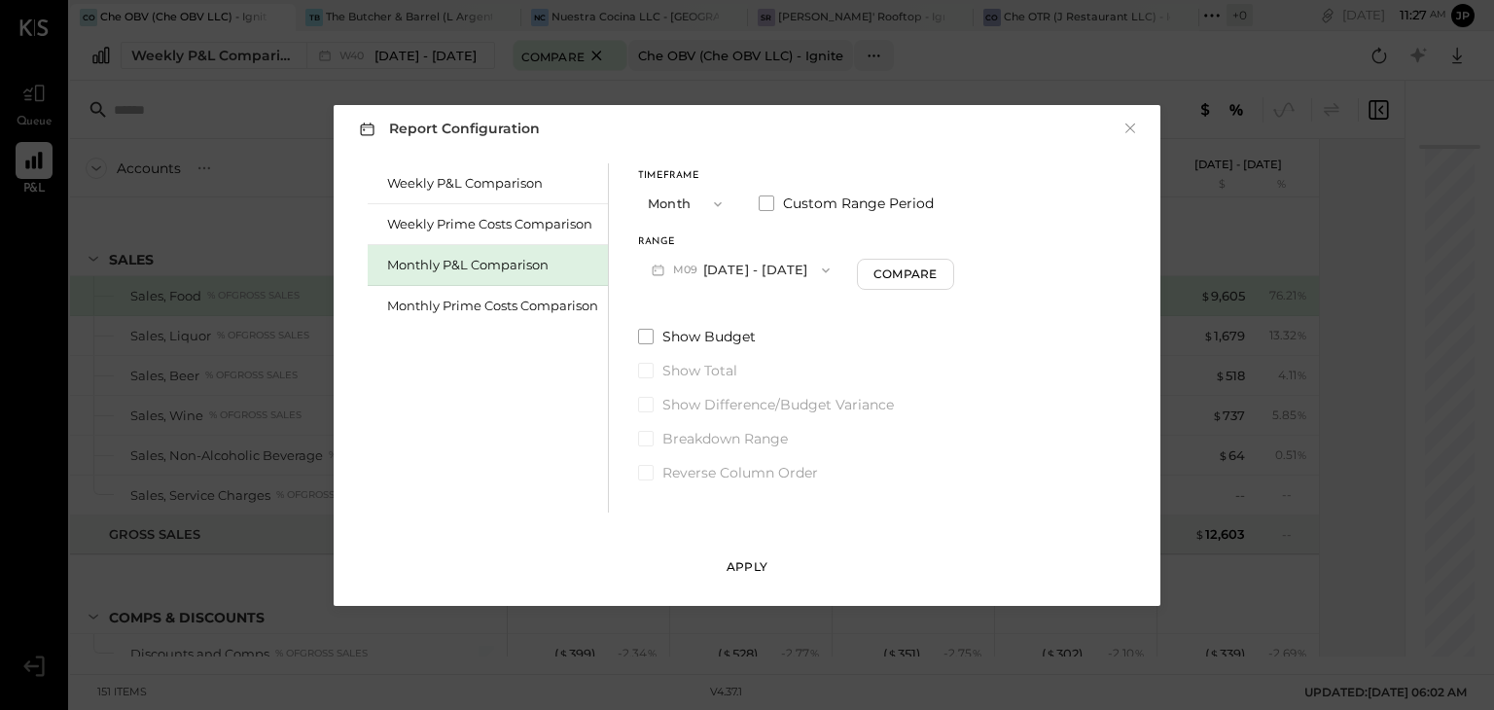
click at [757, 563] on div "Apply" at bounding box center [747, 566] width 41 height 17
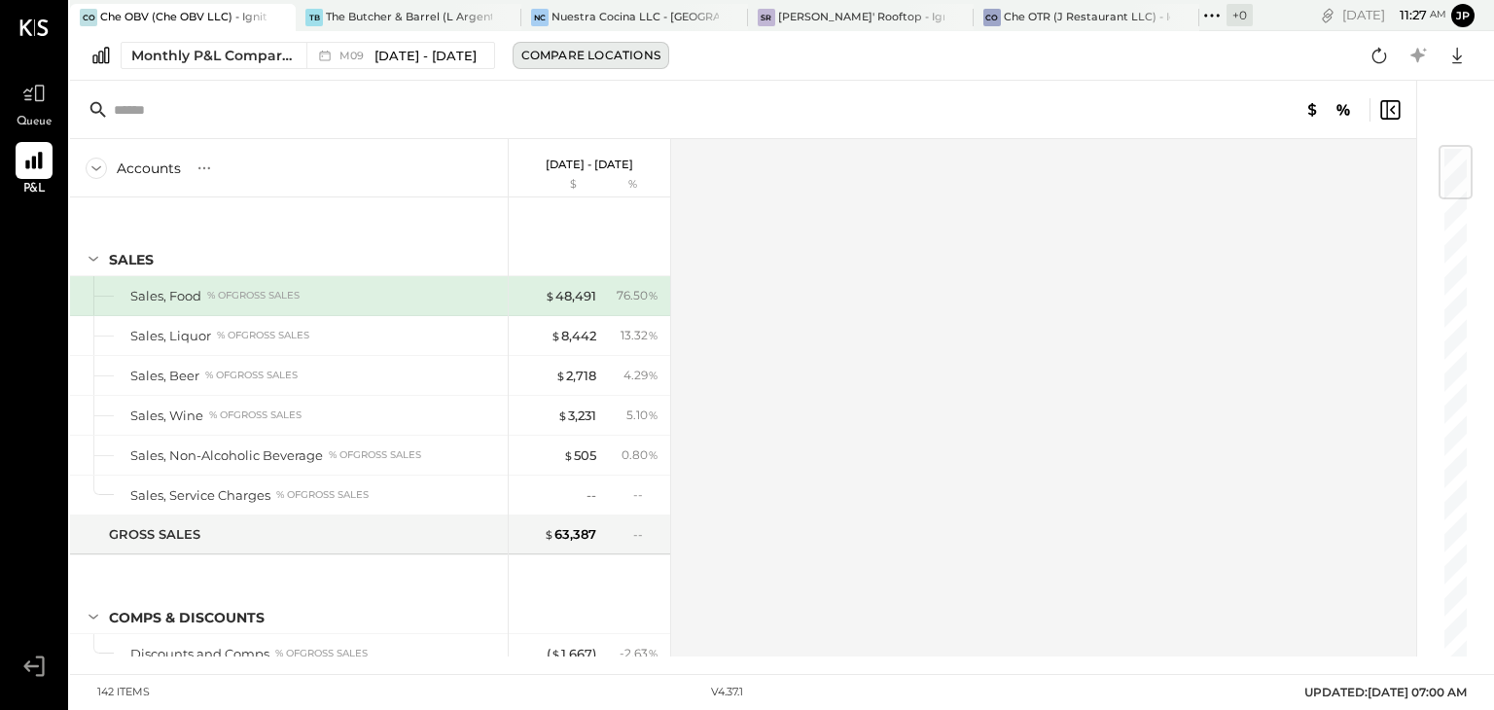
click at [620, 55] on div "Compare Locations" at bounding box center [591, 55] width 139 height 17
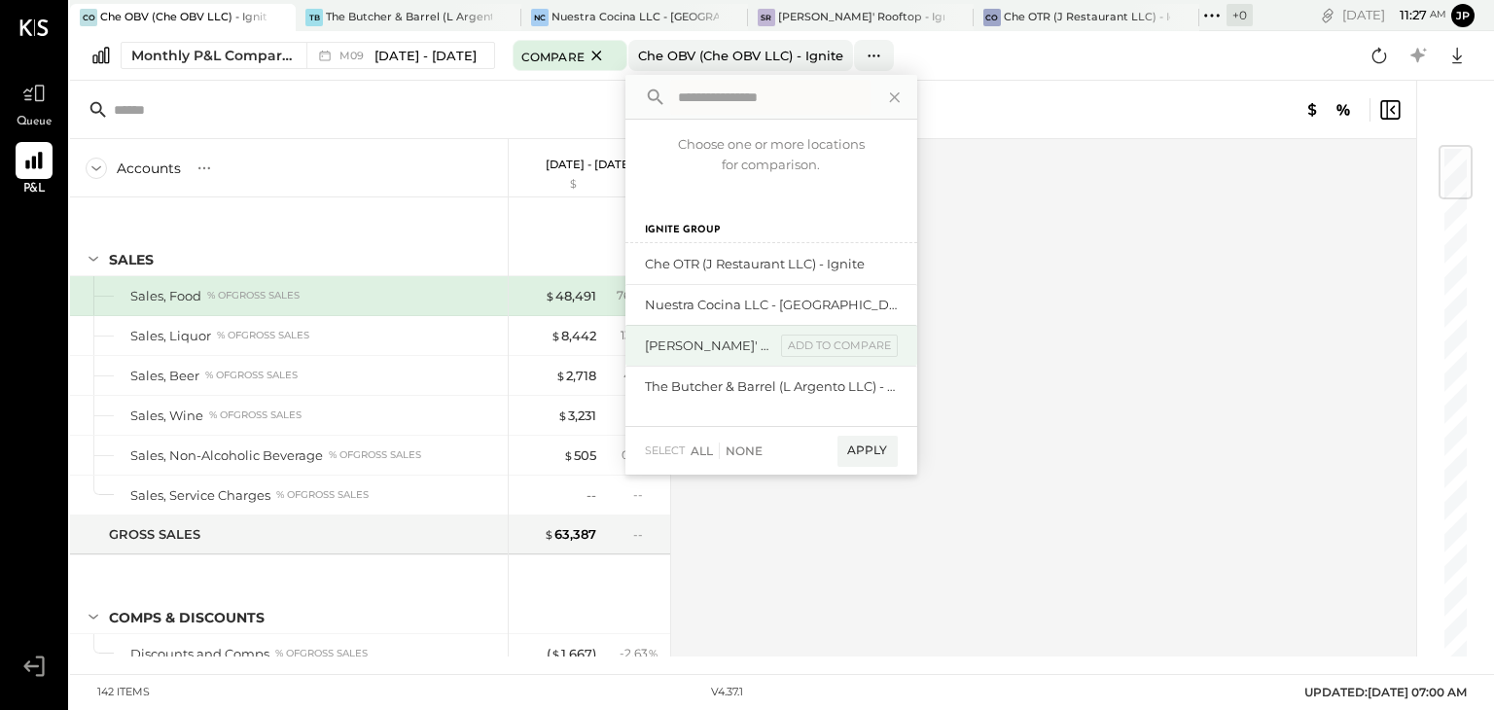
click at [723, 342] on div "[PERSON_NAME]' Rooftop - Ignite" at bounding box center [710, 346] width 130 height 18
click at [806, 340] on div "add to compare" at bounding box center [839, 346] width 117 height 23
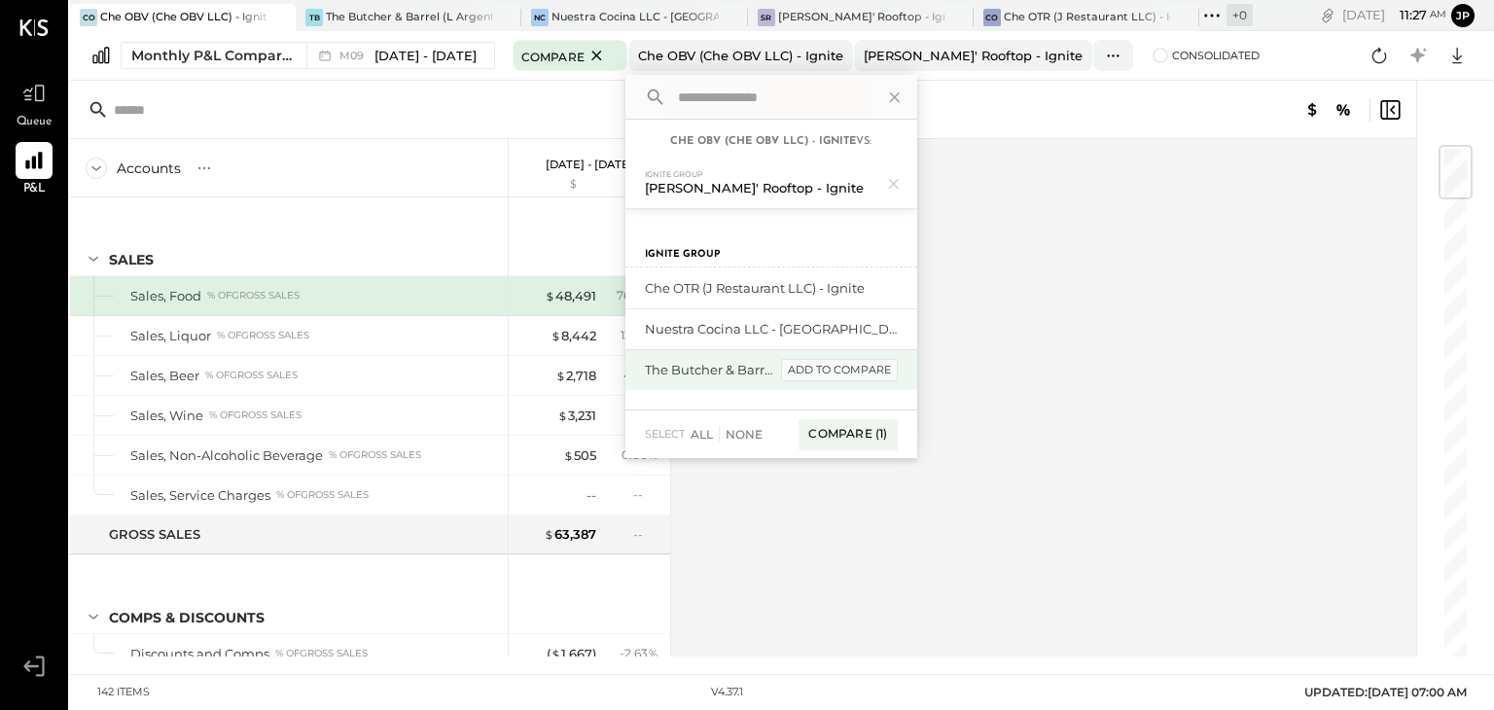
click at [841, 365] on div "add to compare" at bounding box center [839, 370] width 117 height 23
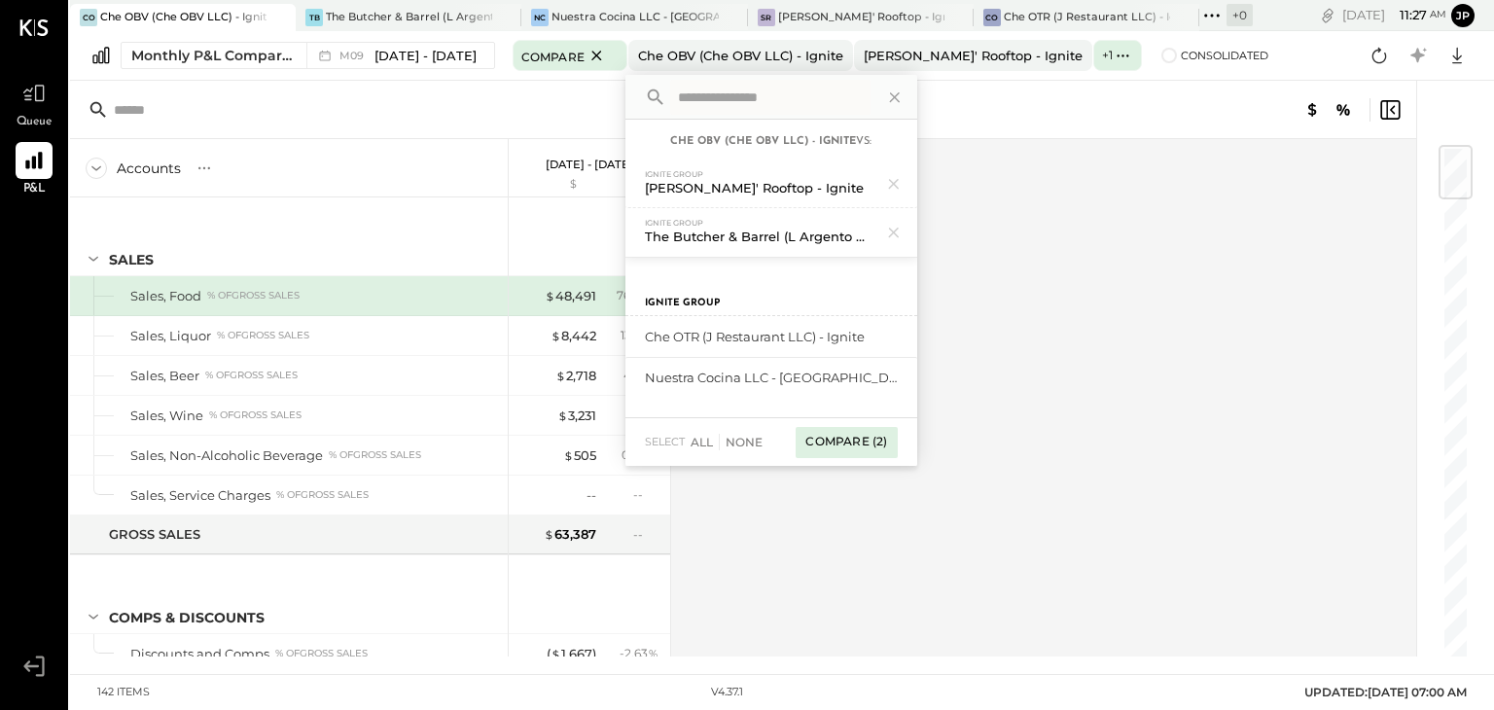
click at [864, 448] on div "Compare (2)" at bounding box center [846, 442] width 101 height 31
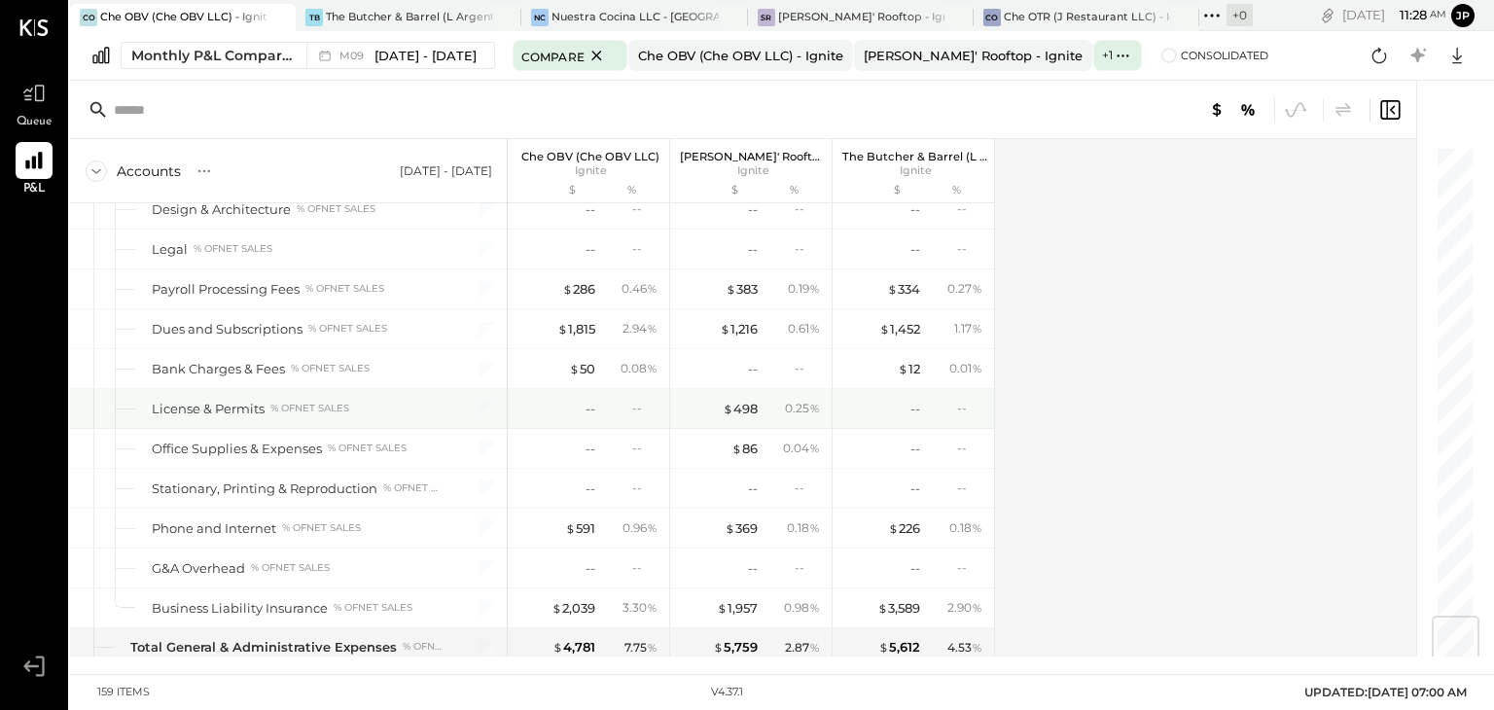
scroll to position [3958, 0]
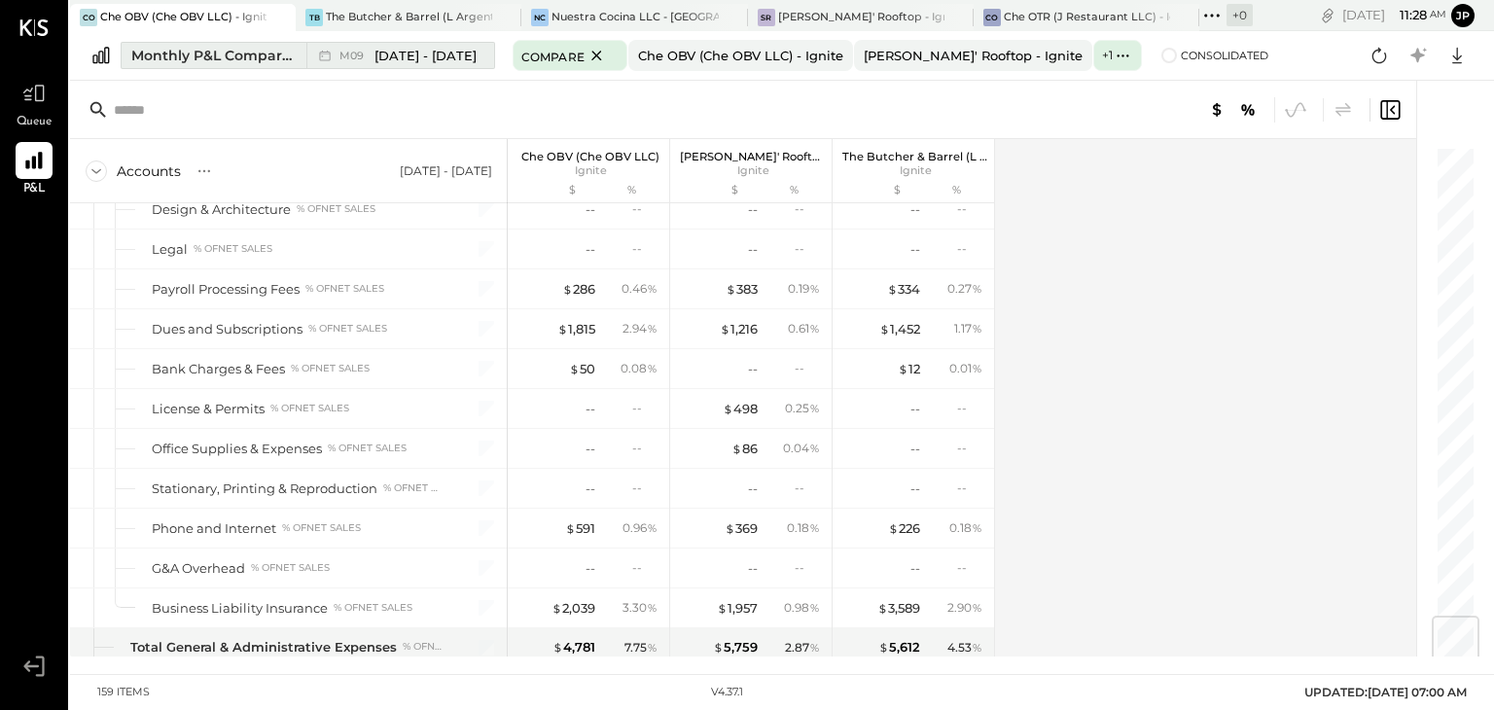
click at [402, 61] on span "[DATE] - [DATE]" at bounding box center [426, 56] width 102 height 18
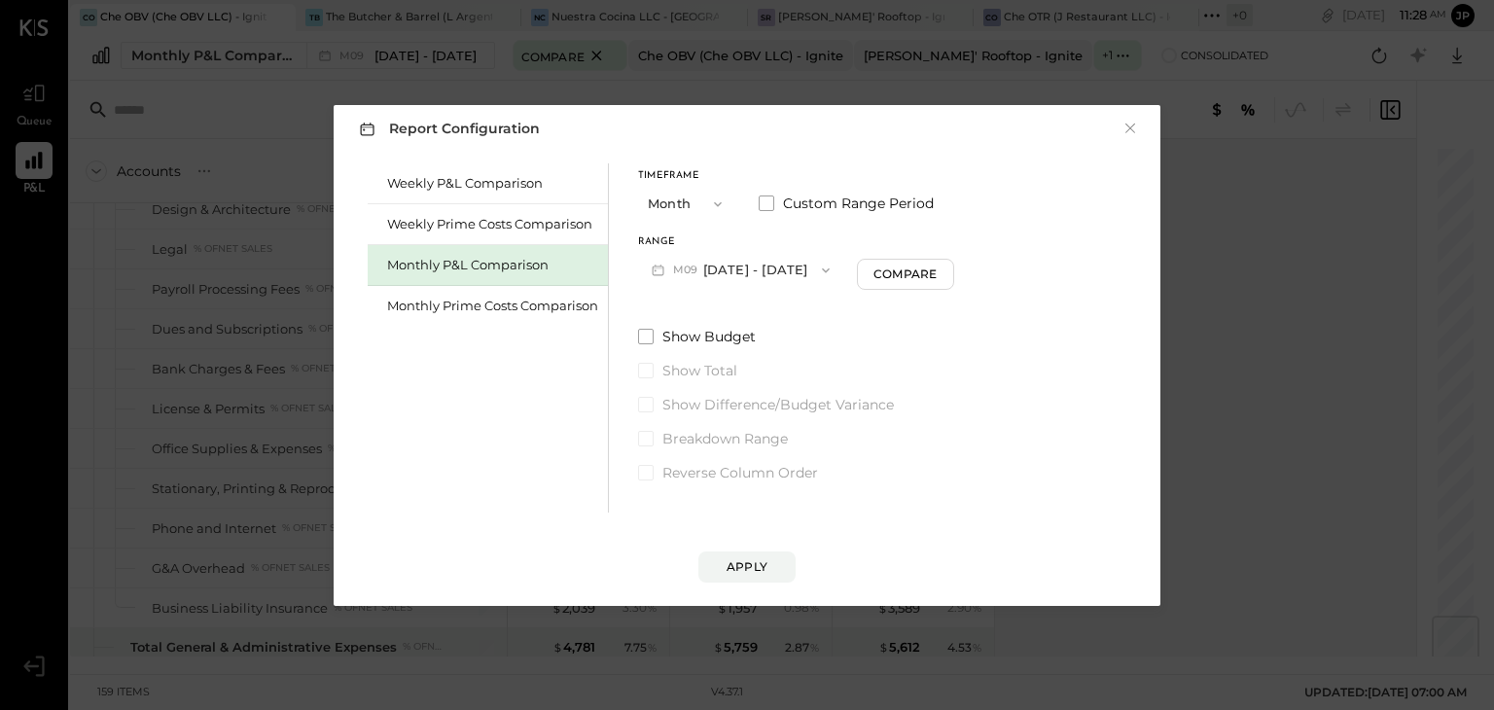
click at [724, 270] on button "M09 [DATE] - [DATE]" at bounding box center [740, 270] width 205 height 36
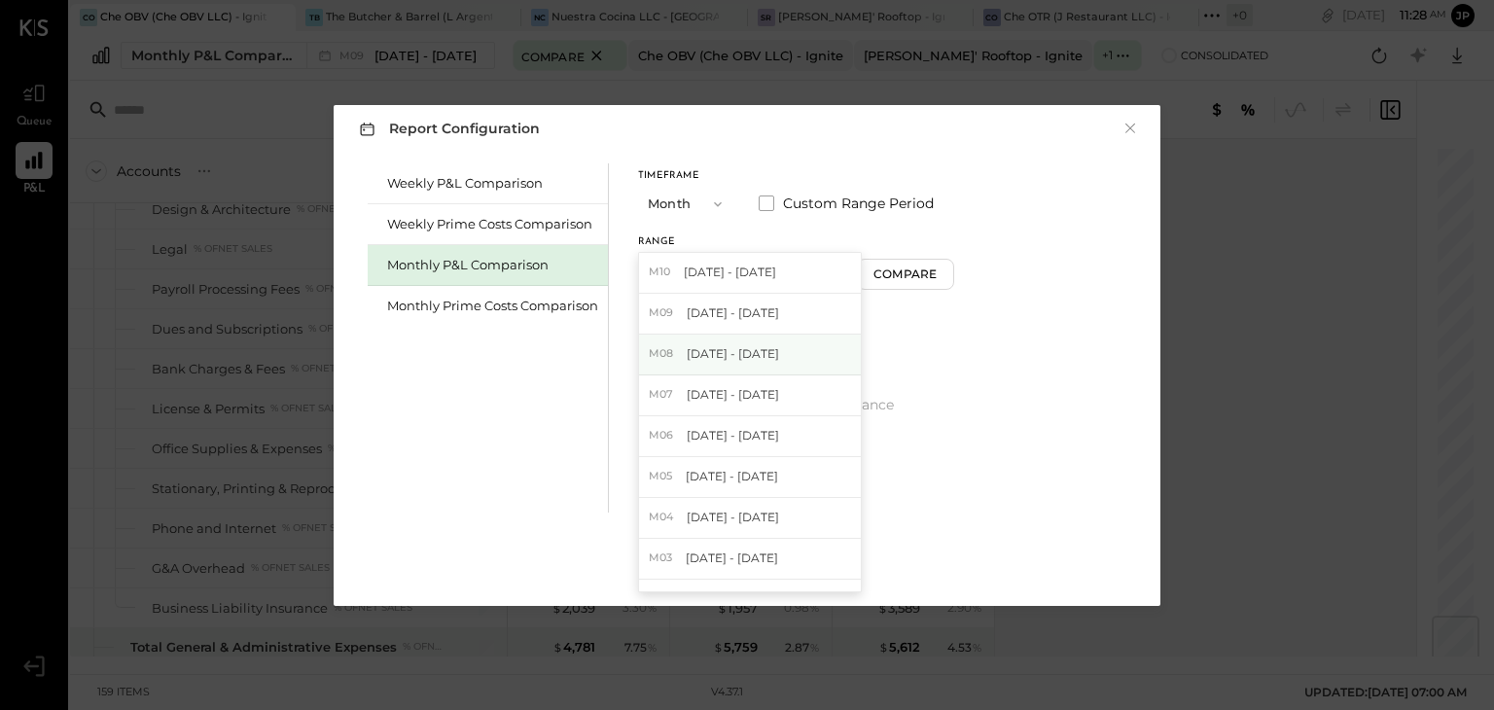
click at [721, 355] on span "[DATE] - [DATE]" at bounding box center [733, 353] width 92 height 17
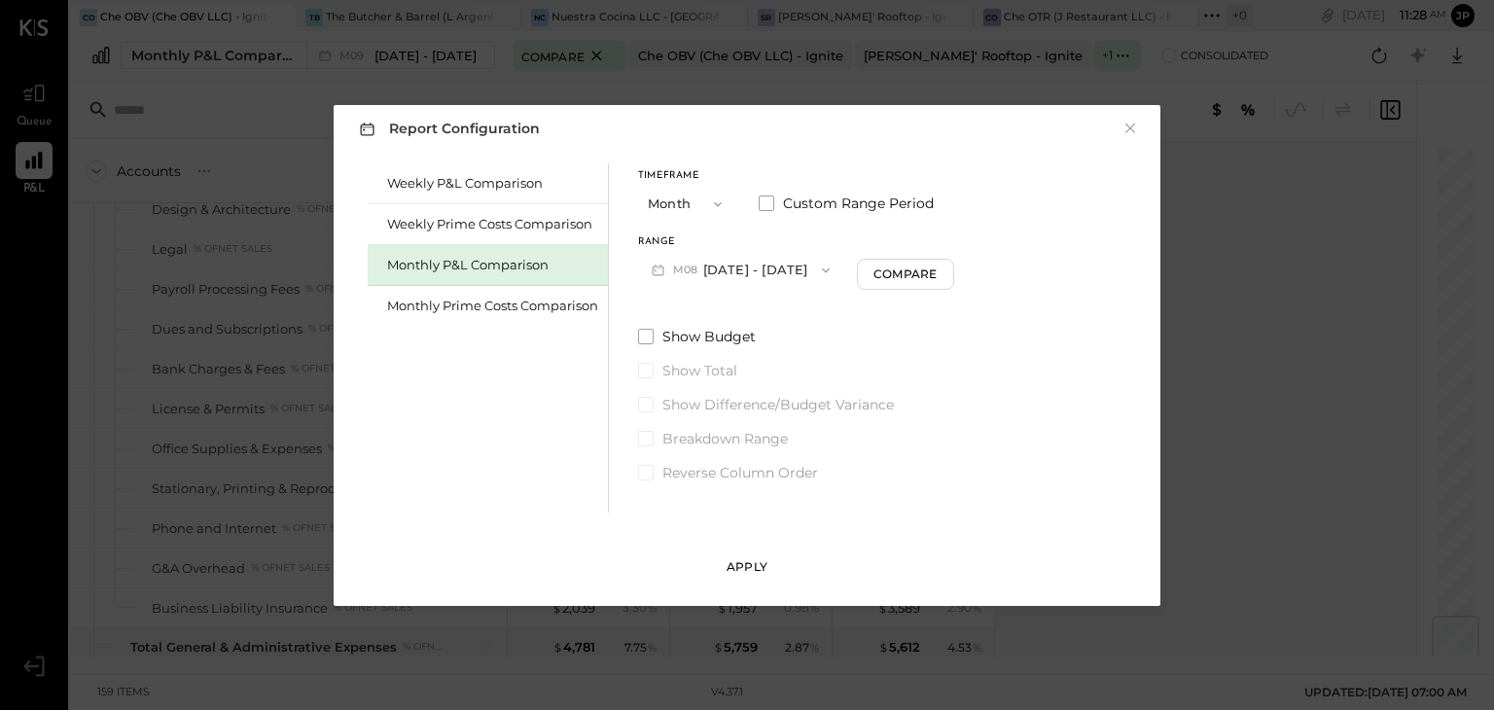
click at [751, 569] on div "Apply" at bounding box center [747, 566] width 41 height 17
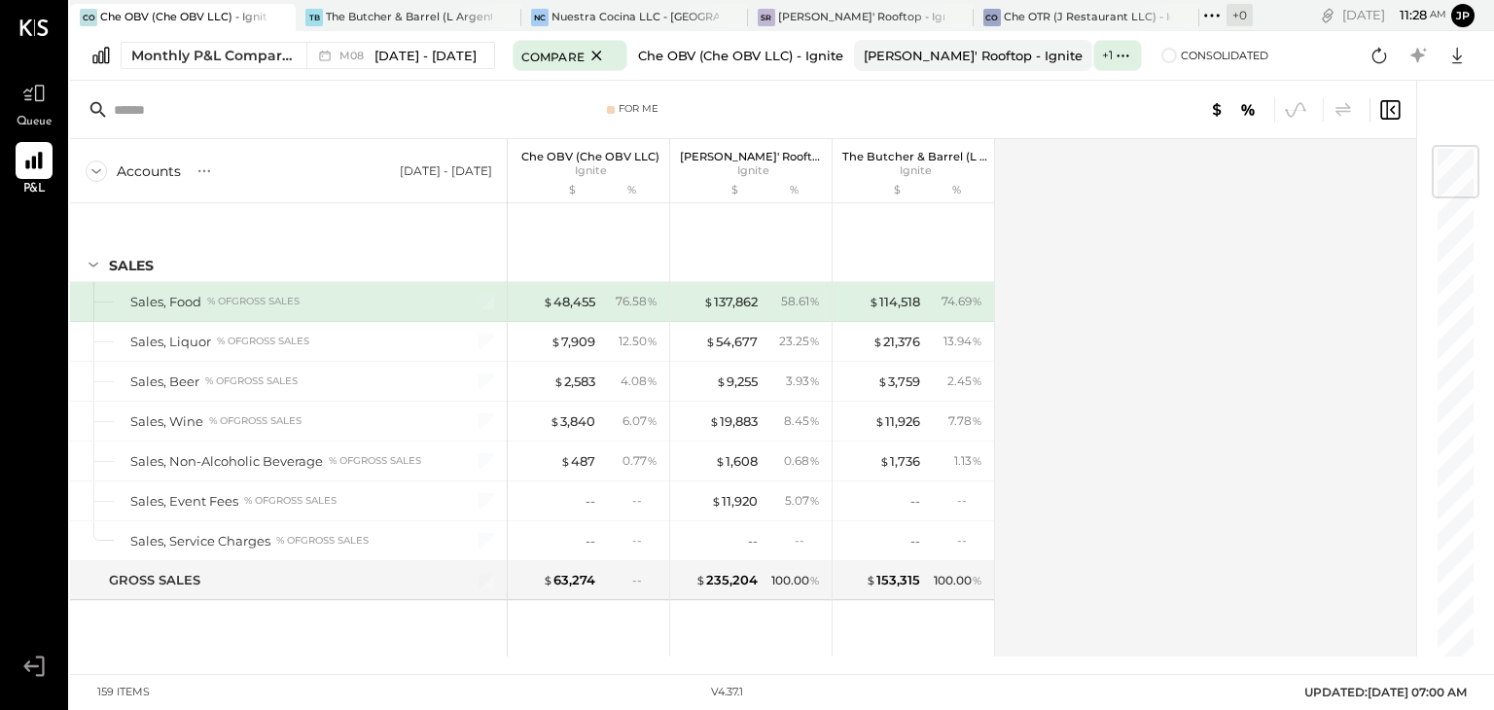
click at [807, 66] on button "Che OBV (Che OBV LLC) - Ignite" at bounding box center [741, 55] width 225 height 31
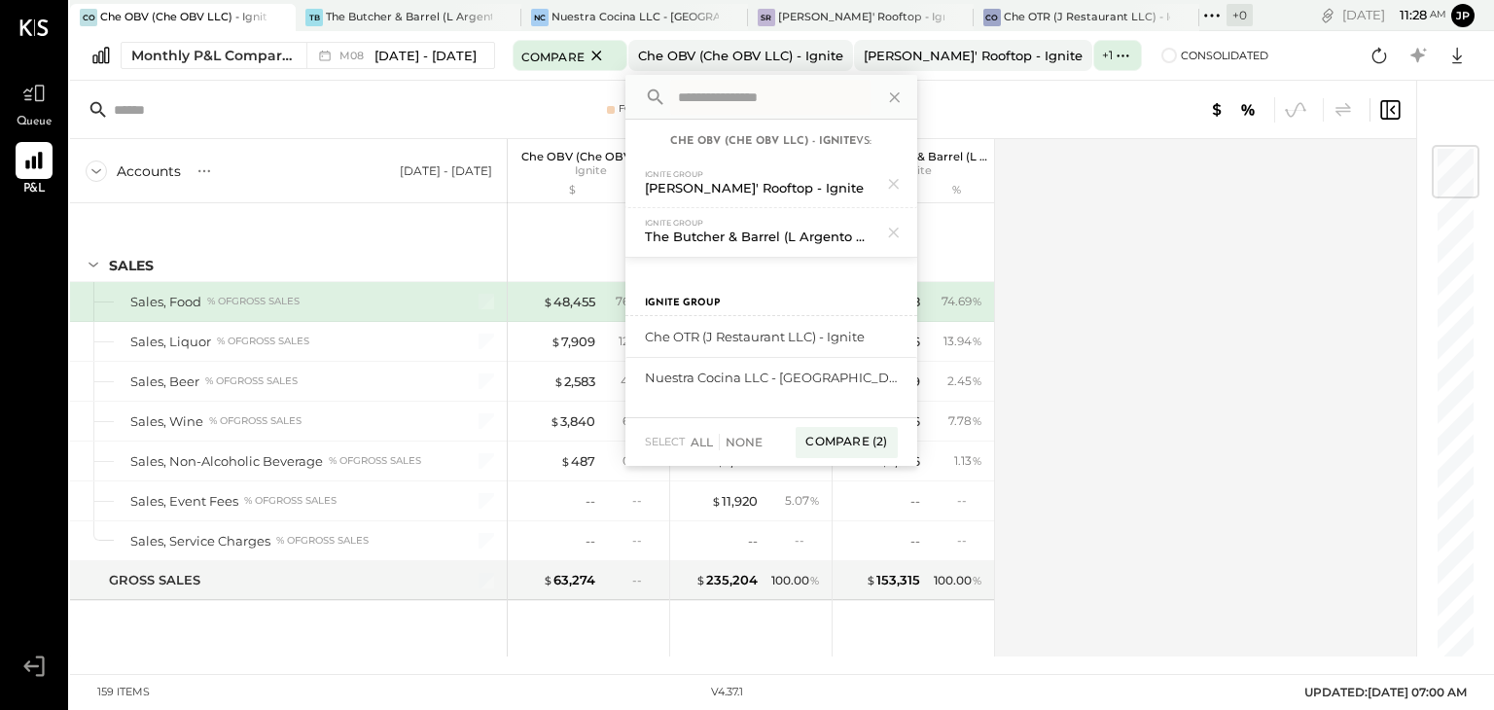
click at [1075, 221] on div "Accounts S % GL [DATE] - [DATE] Che OBV (Che OBV LLC) Ignite $ % [PERSON_NAME]'…" at bounding box center [744, 398] width 1349 height 518
click at [887, 98] on icon at bounding box center [894, 97] width 25 height 25
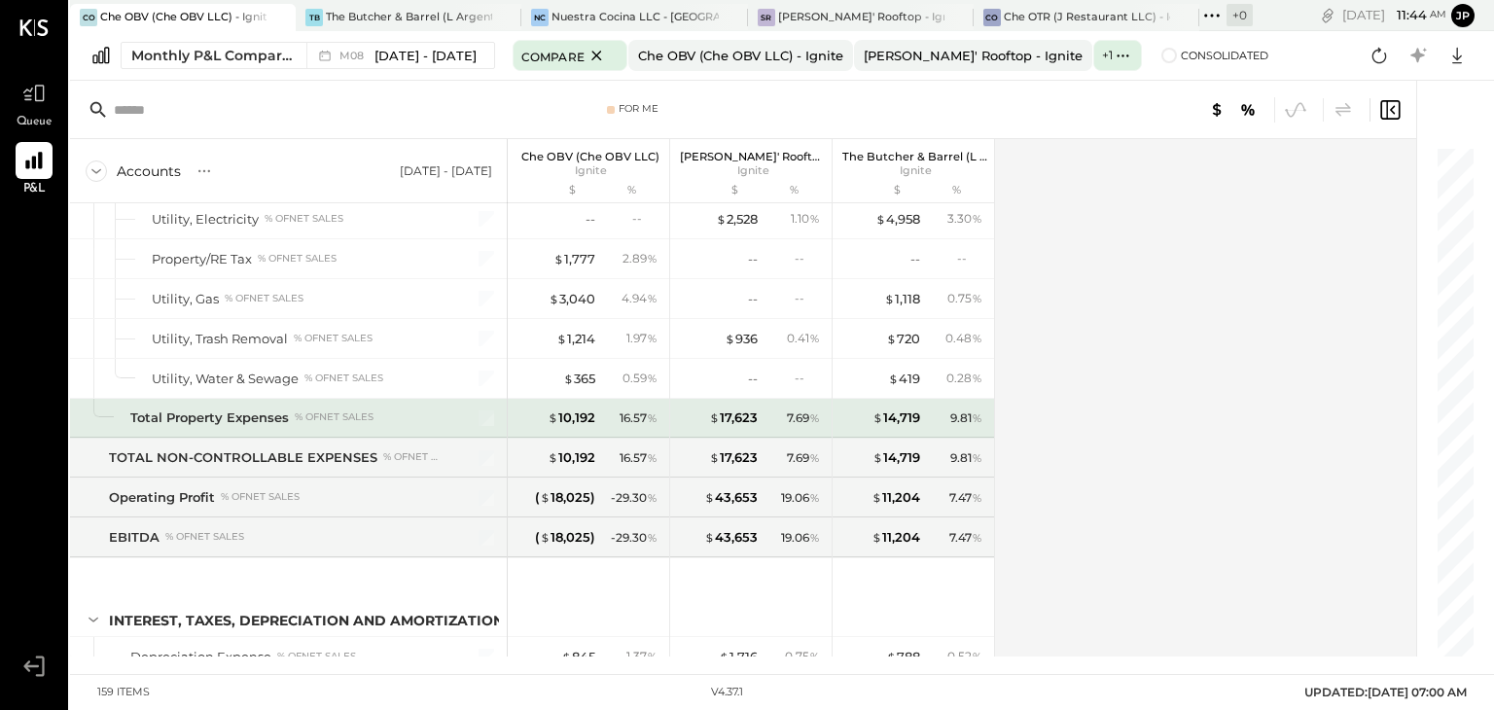
scroll to position [5105, 0]
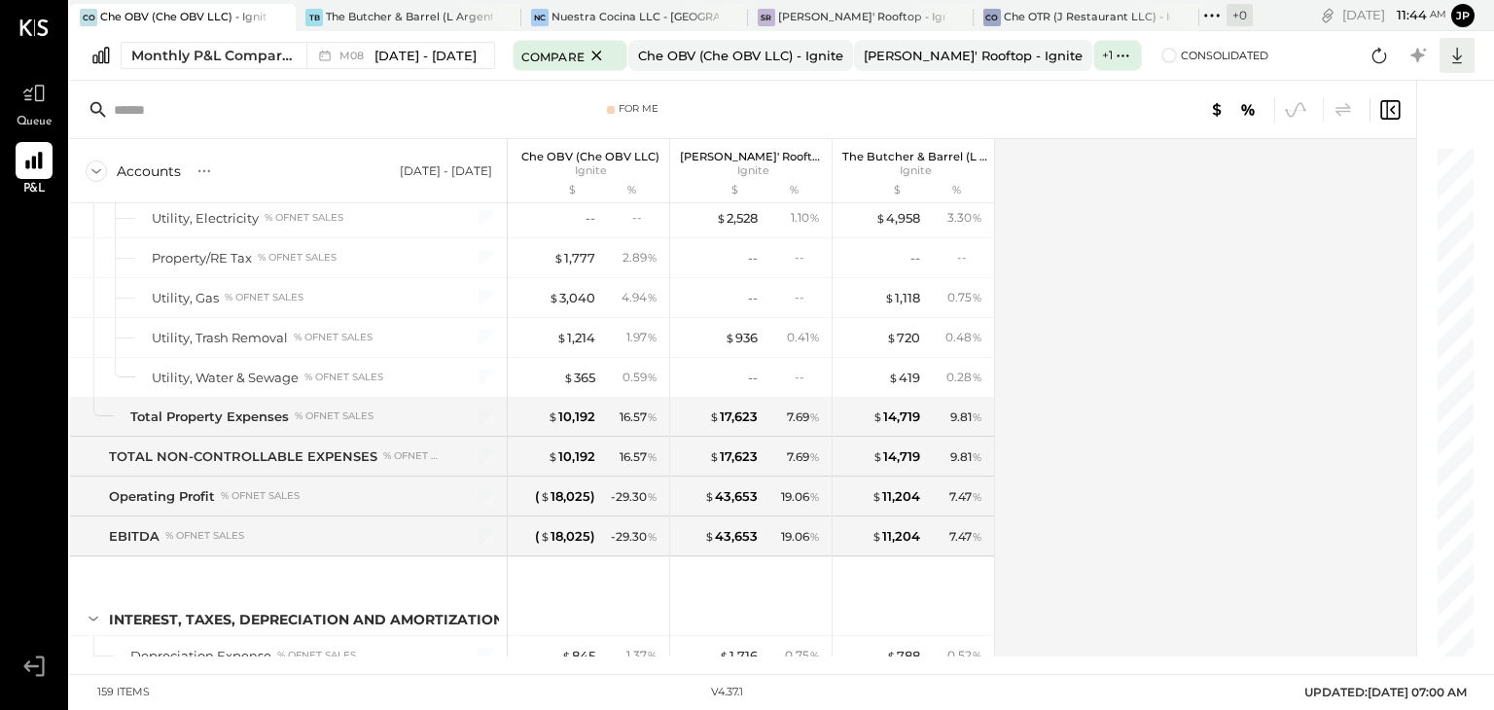
click at [1471, 50] on div at bounding box center [1457, 55] width 35 height 35
click at [1379, 161] on div "Excel" at bounding box center [1397, 169] width 156 height 41
click at [419, 55] on span "[DATE] - [DATE]" at bounding box center [426, 56] width 102 height 18
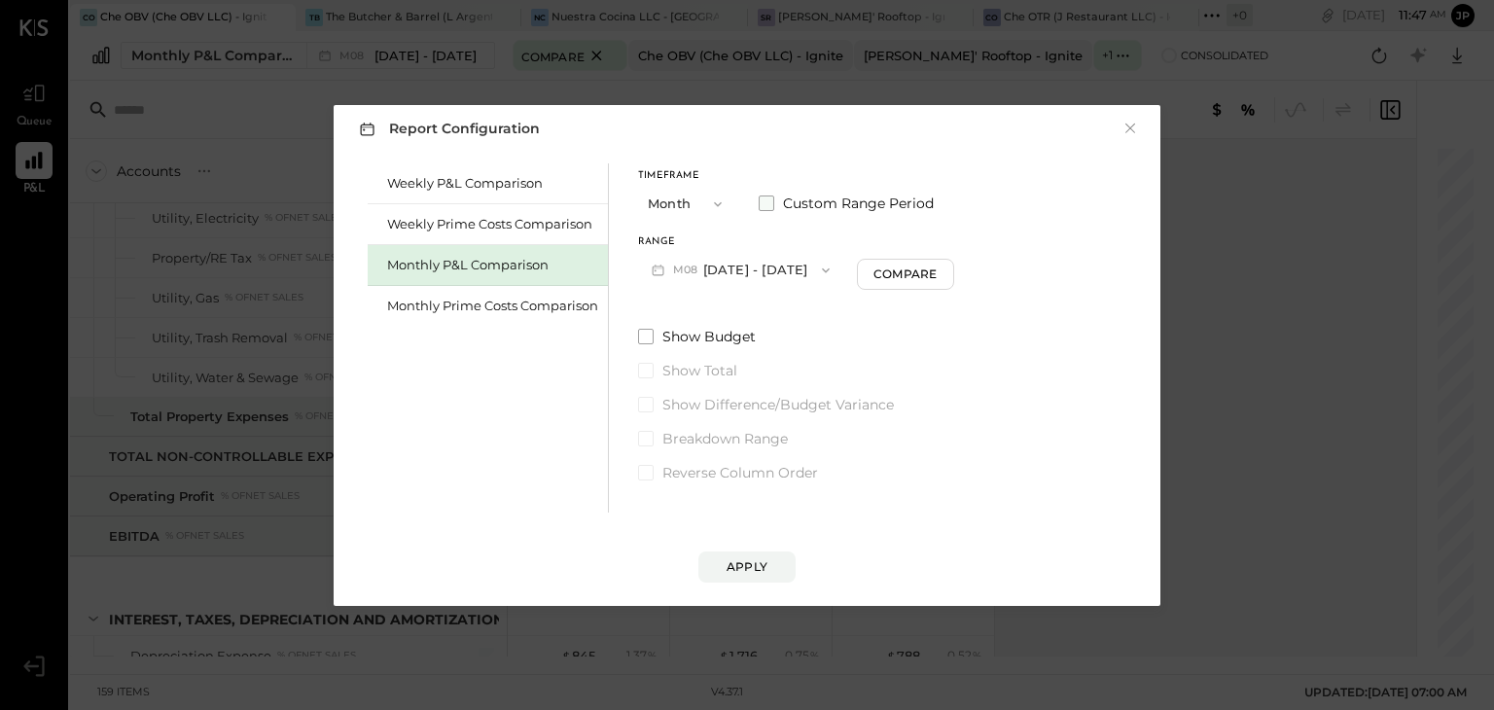
click at [764, 207] on span at bounding box center [767, 204] width 16 height 16
click at [731, 270] on button "[DATE]" at bounding box center [696, 270] width 116 height 36
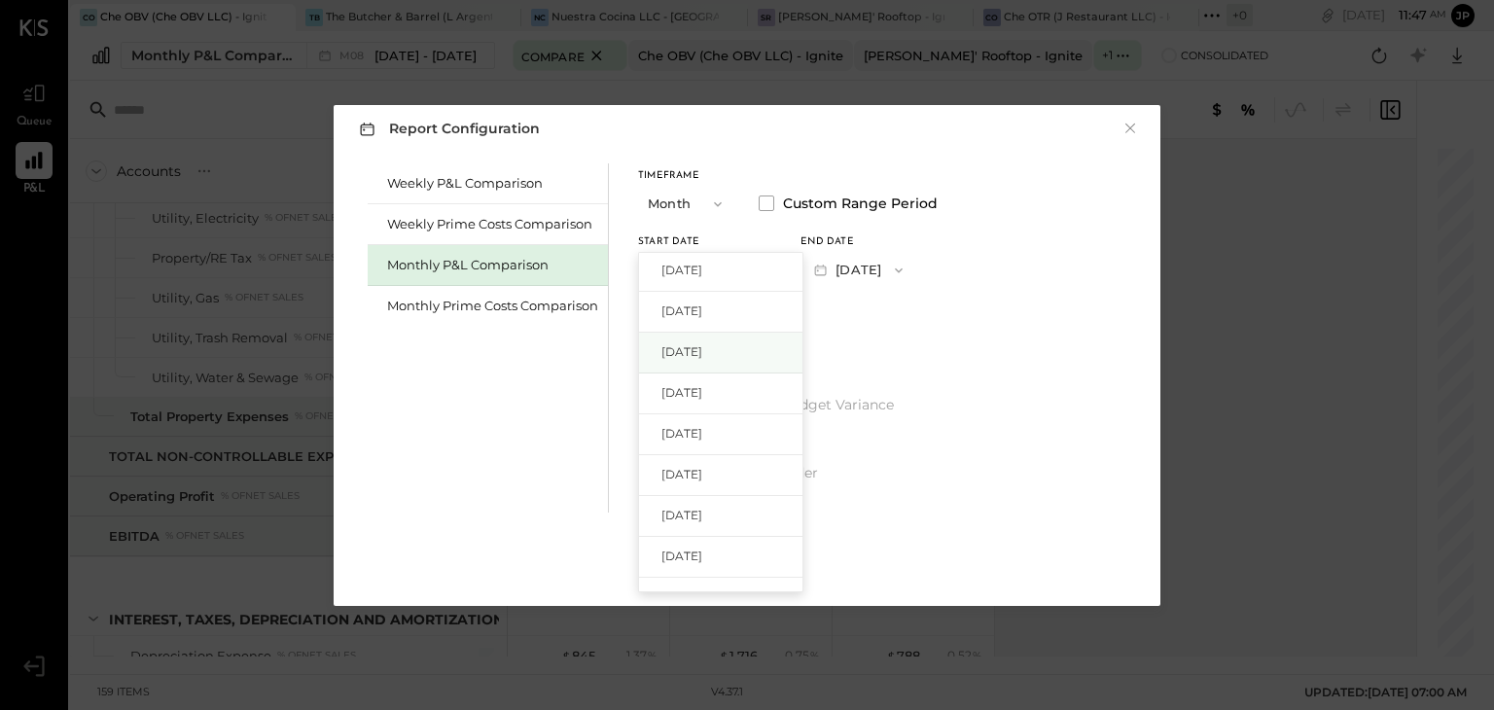
scroll to position [125, 0]
click at [697, 509] on span "[DATE]" at bounding box center [682, 515] width 41 height 17
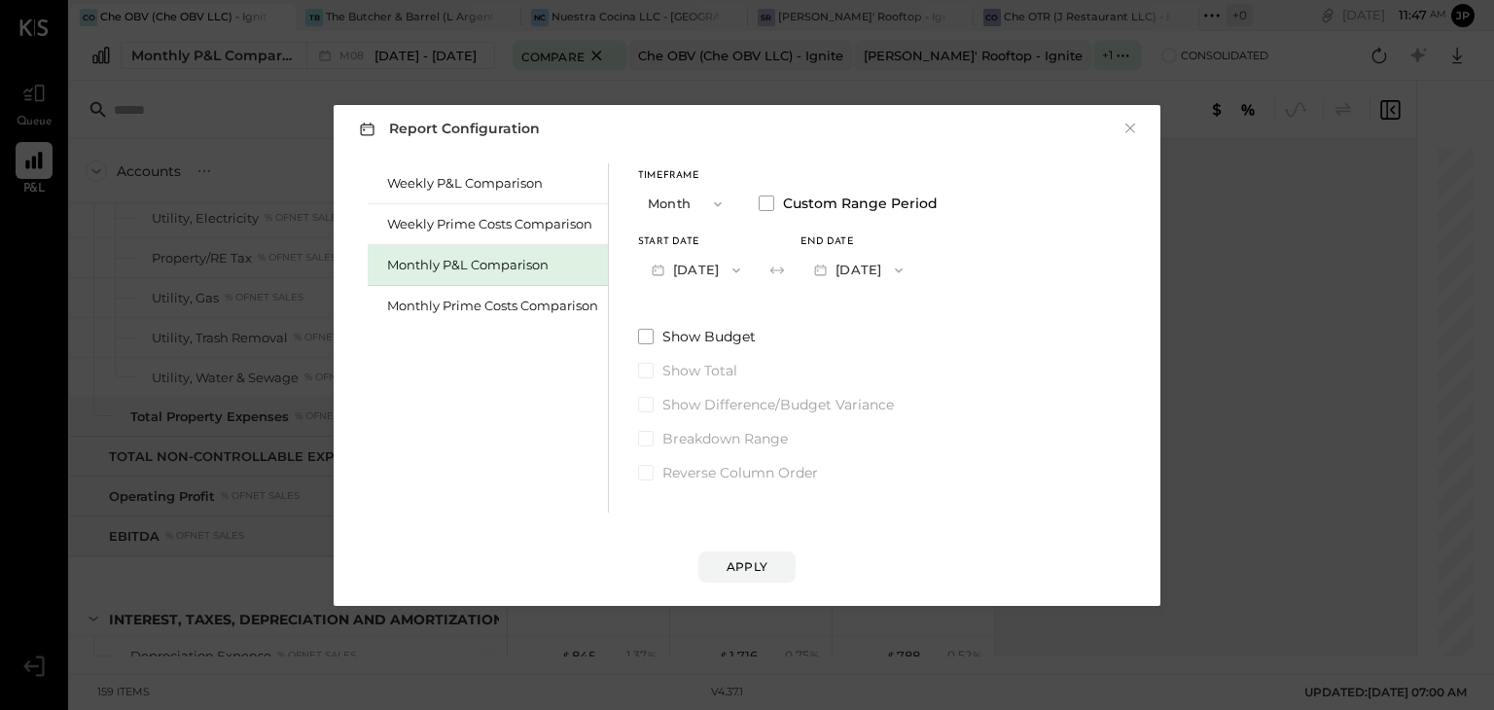
click at [902, 270] on button "[DATE]" at bounding box center [859, 270] width 116 height 36
click at [913, 363] on div "[DATE]" at bounding box center [883, 355] width 163 height 41
click at [755, 560] on div "Apply" at bounding box center [747, 566] width 41 height 17
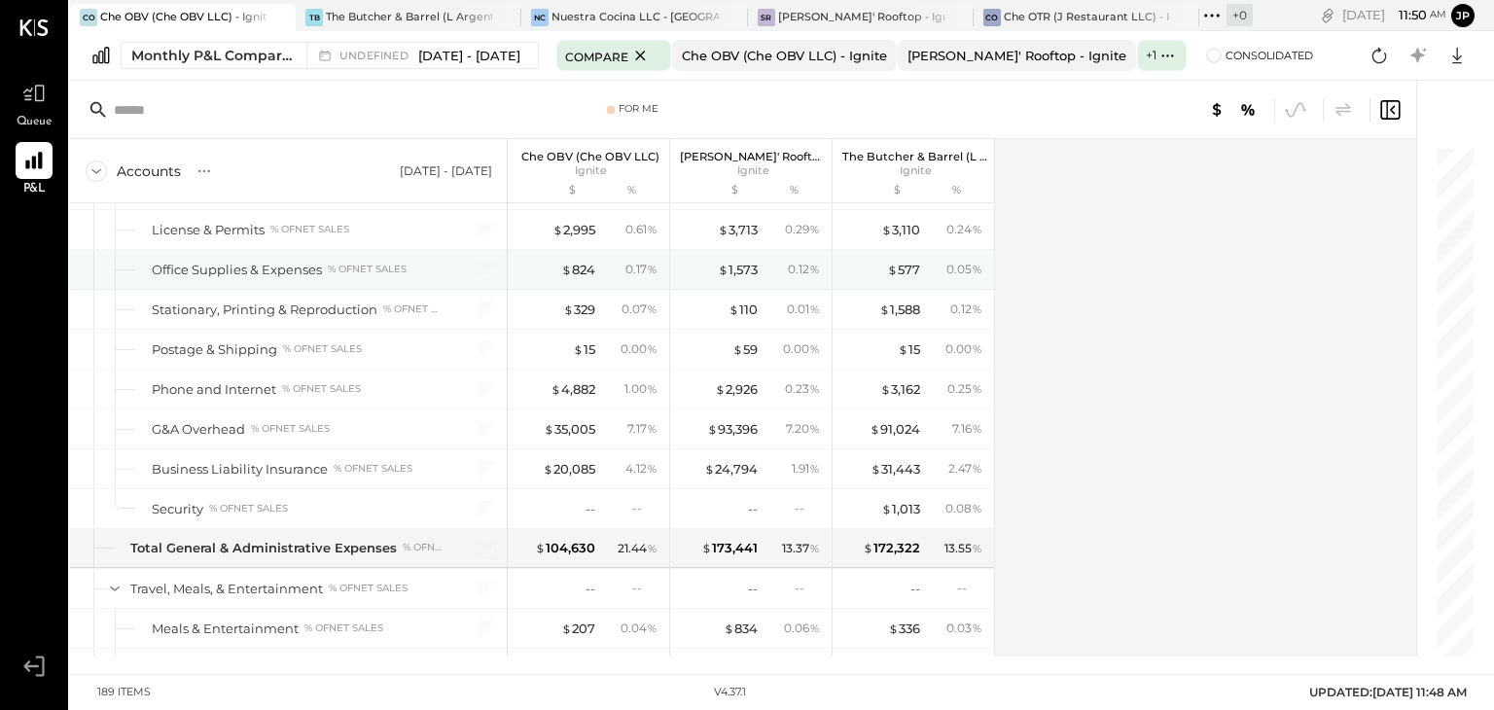
scroll to position [4762, 0]
